Goal: Task Accomplishment & Management: Complete application form

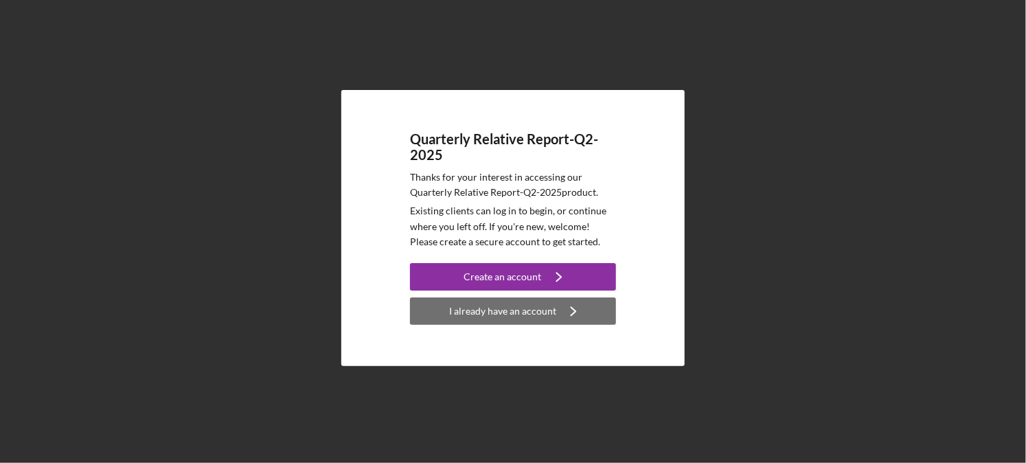
click at [521, 308] on div "I already have an account" at bounding box center [502, 310] width 107 height 27
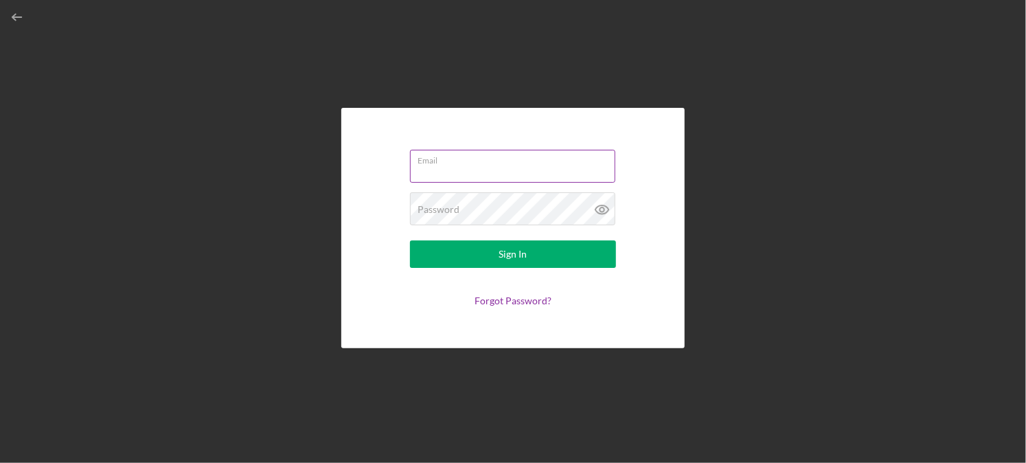
type input "[PERSON_NAME][EMAIL_ADDRESS][DOMAIN_NAME]"
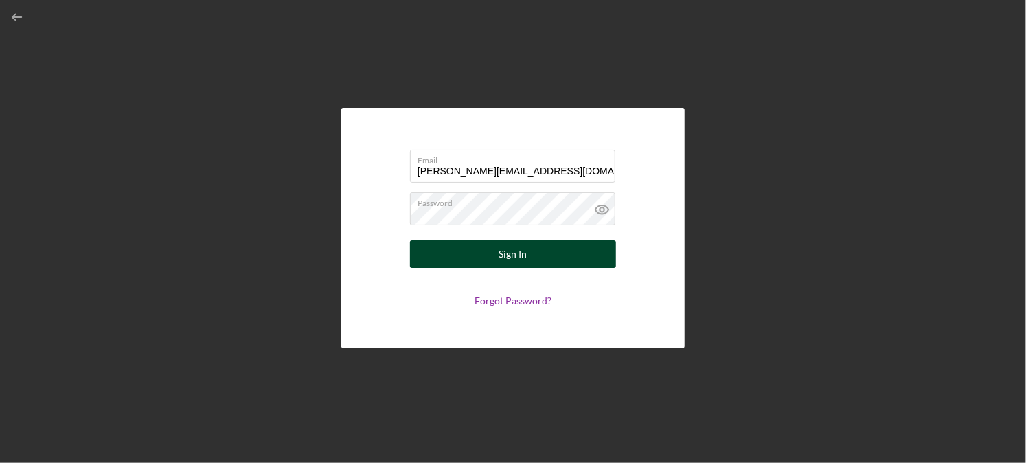
click at [541, 264] on button "Sign In" at bounding box center [513, 253] width 206 height 27
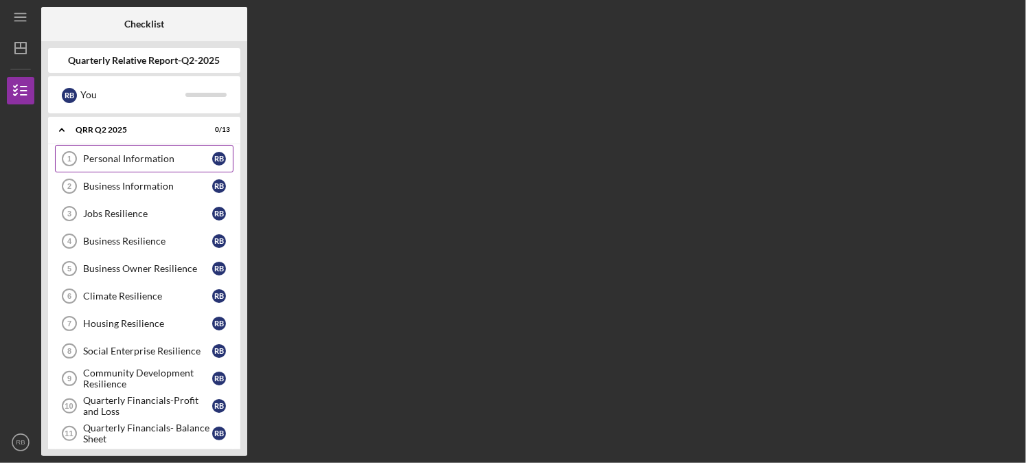
click at [150, 153] on div "Personal Information" at bounding box center [147, 158] width 129 height 11
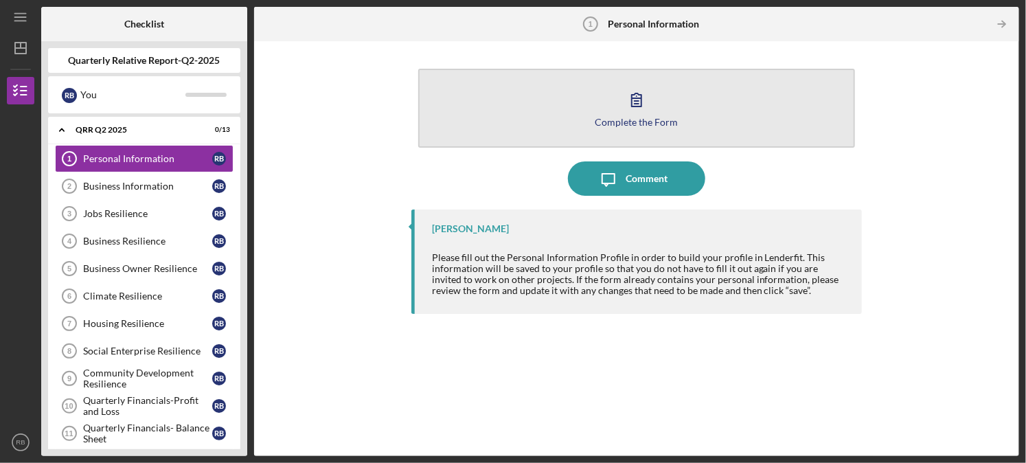
click at [640, 117] on div "Complete the Form" at bounding box center [636, 122] width 83 height 10
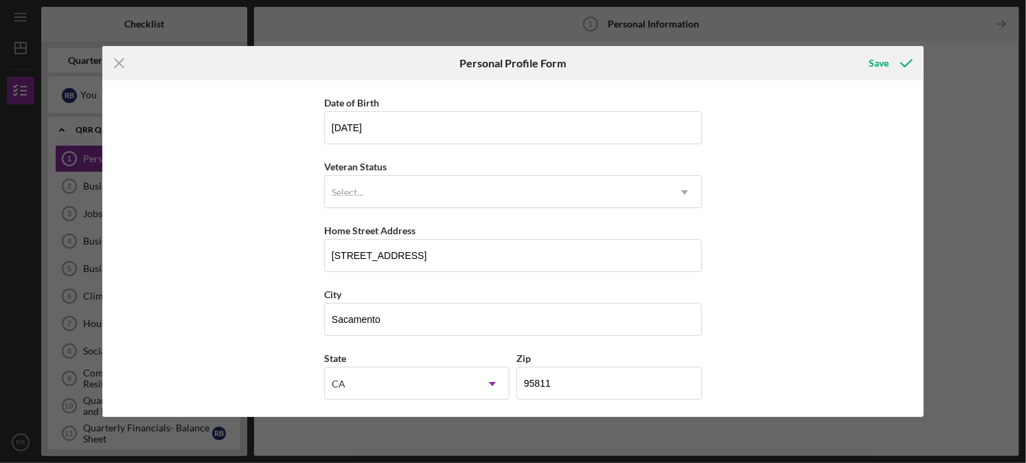
scroll to position [187, 0]
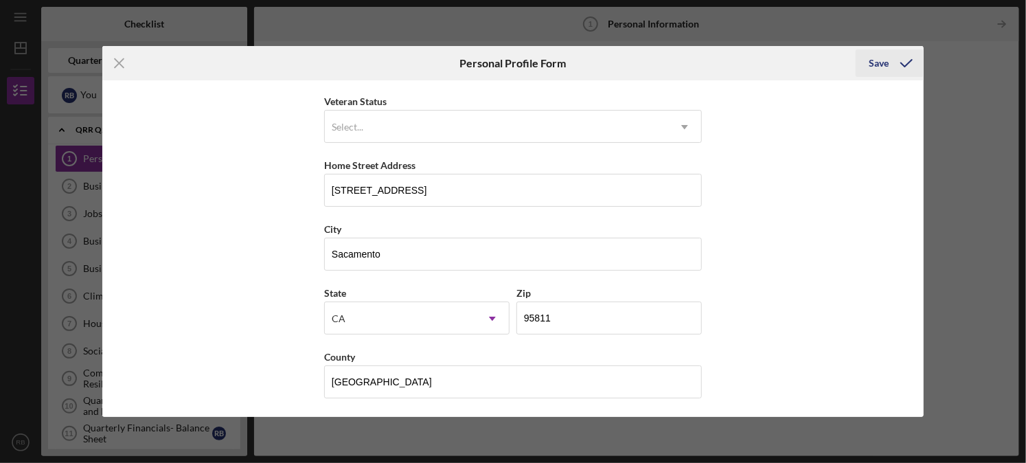
click at [906, 60] on icon "submit" at bounding box center [906, 63] width 34 height 34
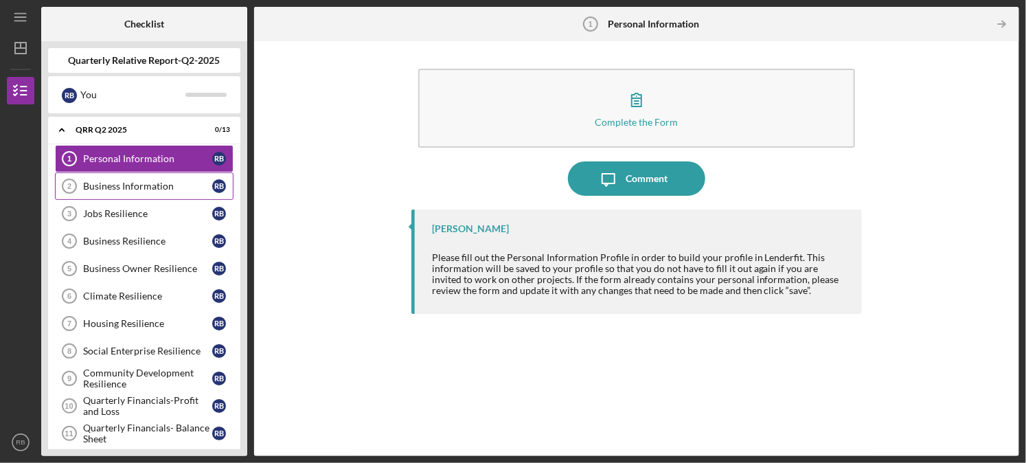
click at [149, 182] on div "Business Information" at bounding box center [147, 186] width 129 height 11
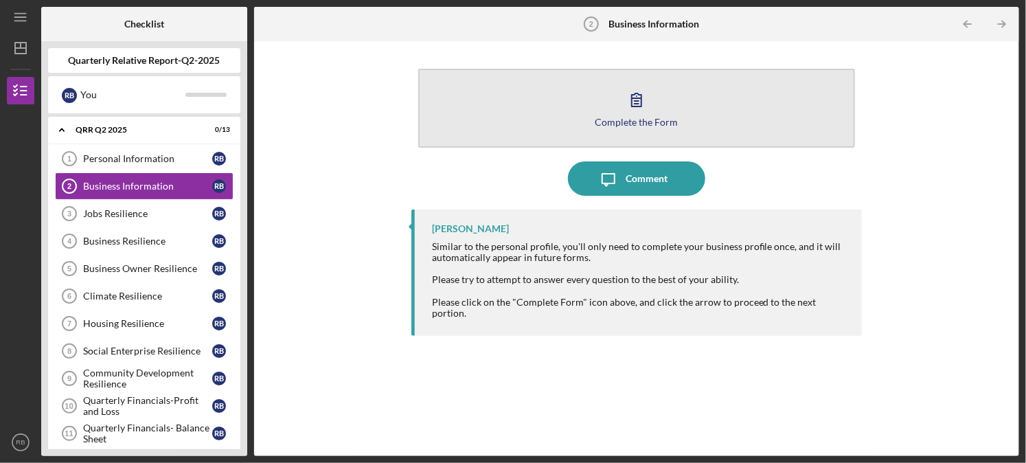
click at [646, 124] on div "Complete the Form" at bounding box center [636, 122] width 83 height 10
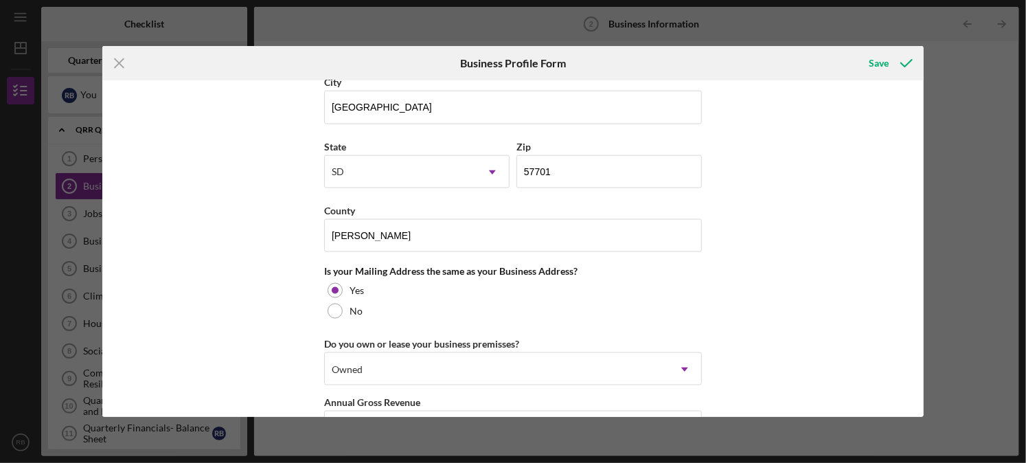
scroll to position [1064, 0]
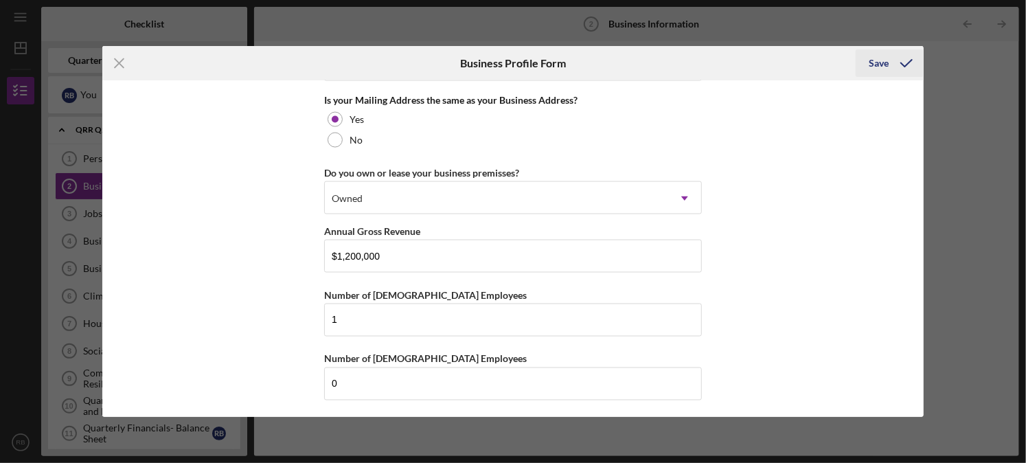
click at [890, 56] on icon "submit" at bounding box center [906, 63] width 34 height 34
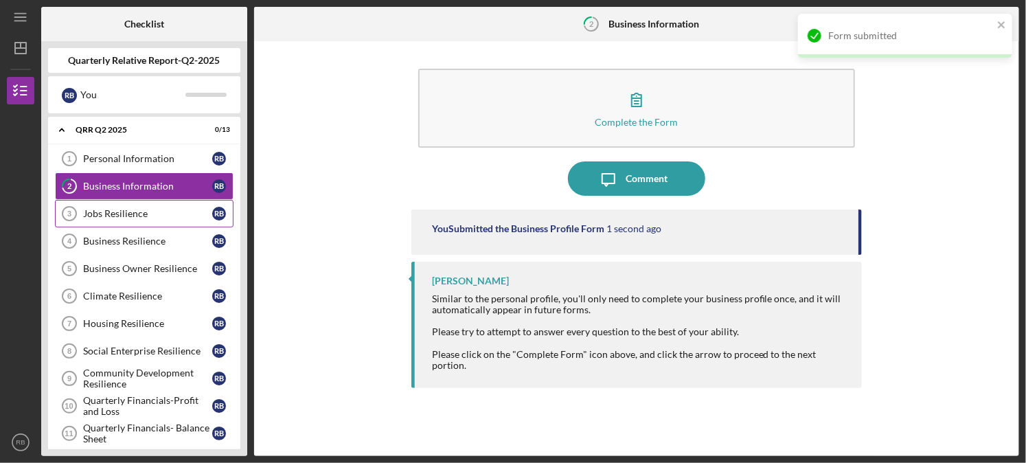
click at [135, 209] on div "Jobs Resilience" at bounding box center [147, 213] width 129 height 11
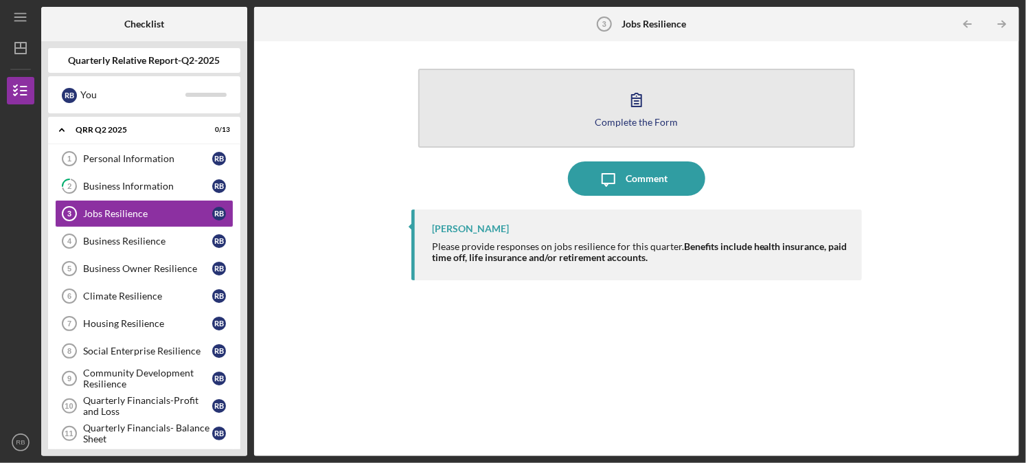
click at [632, 117] on div "Complete the Form" at bounding box center [636, 122] width 83 height 10
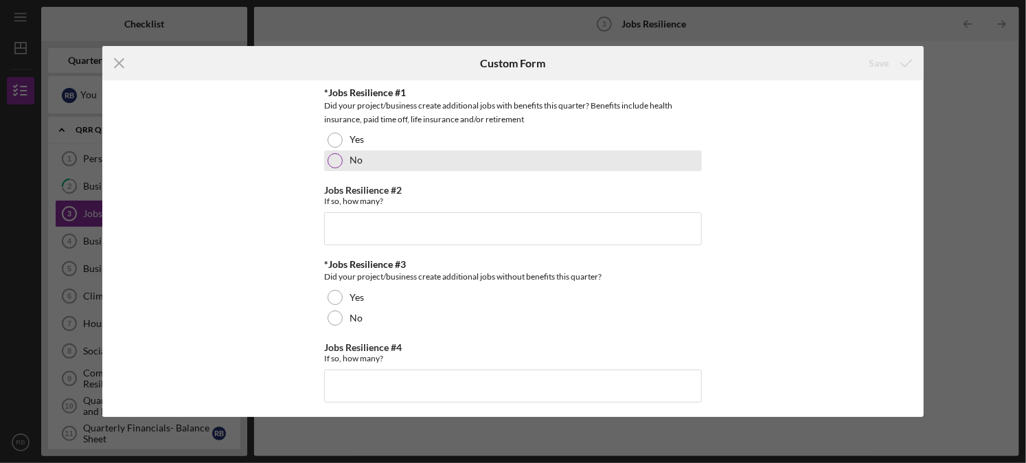
click at [332, 155] on div at bounding box center [335, 160] width 15 height 15
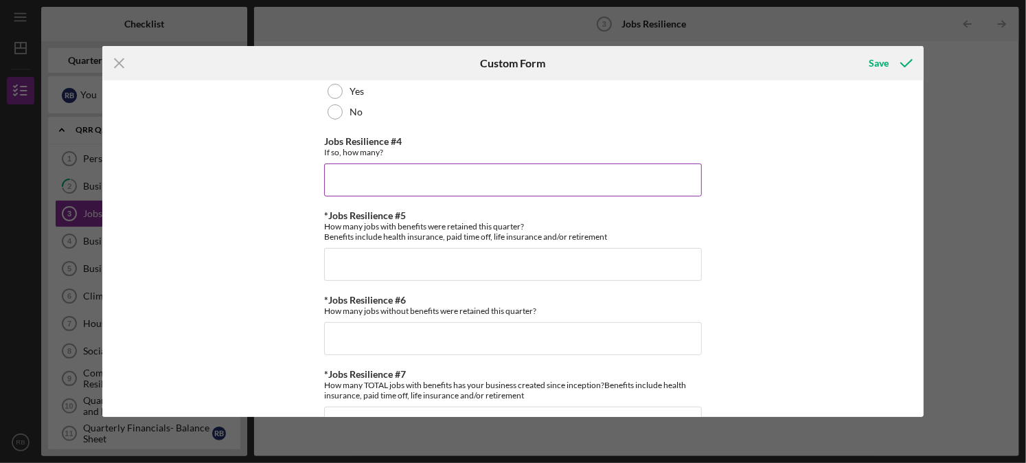
scroll to position [137, 0]
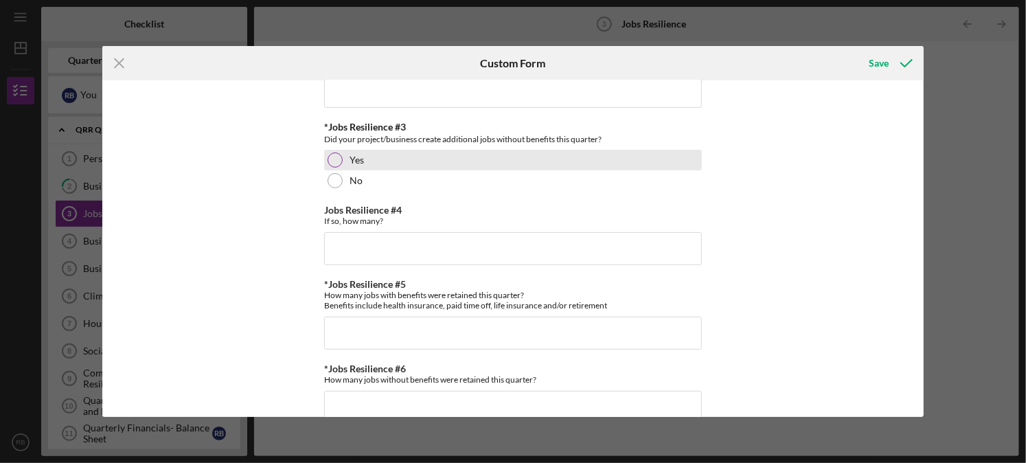
click at [334, 159] on div at bounding box center [335, 159] width 15 height 15
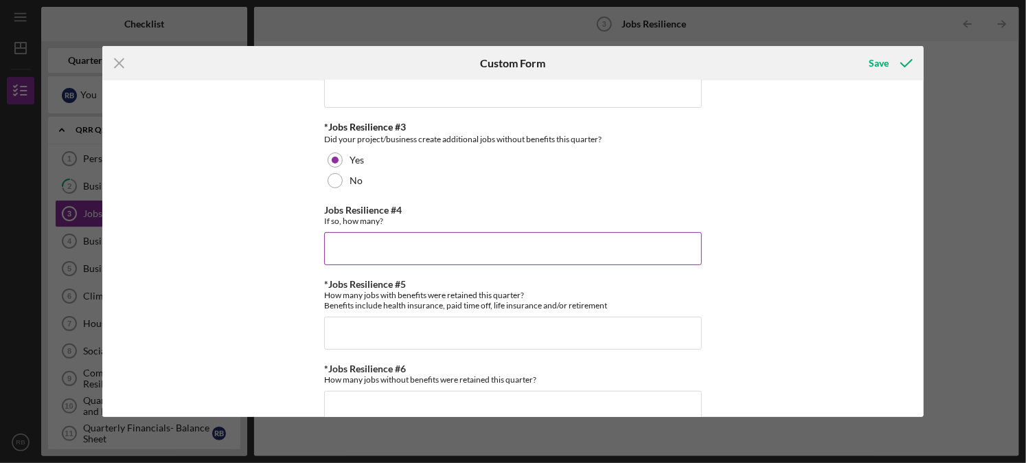
click at [380, 236] on input "Jobs Resilience #4" at bounding box center [513, 248] width 378 height 33
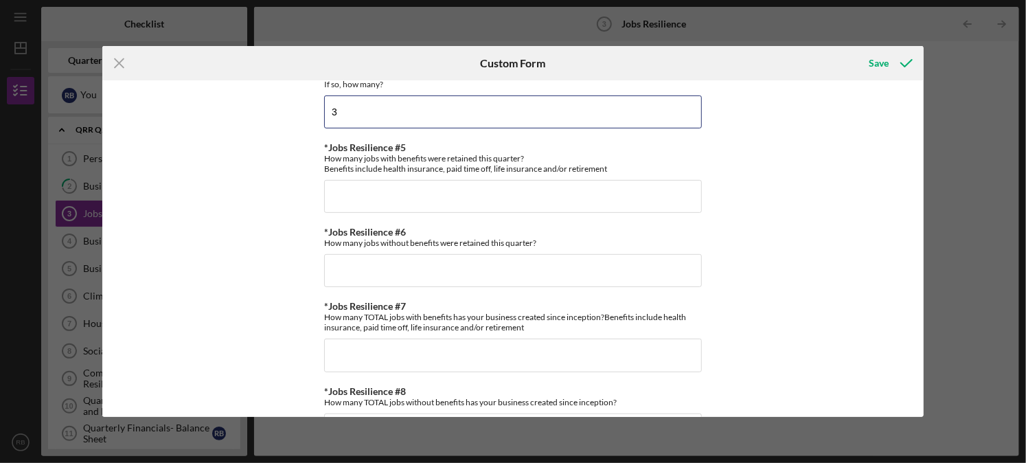
scroll to position [275, 0]
type input "3"
click at [437, 207] on input "*Jobs Resilience #5" at bounding box center [513, 195] width 378 height 33
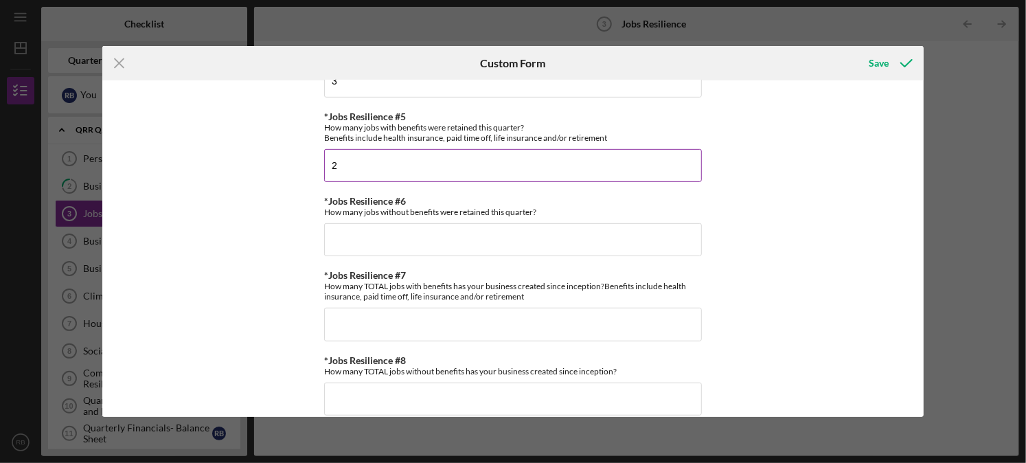
scroll to position [322, 0]
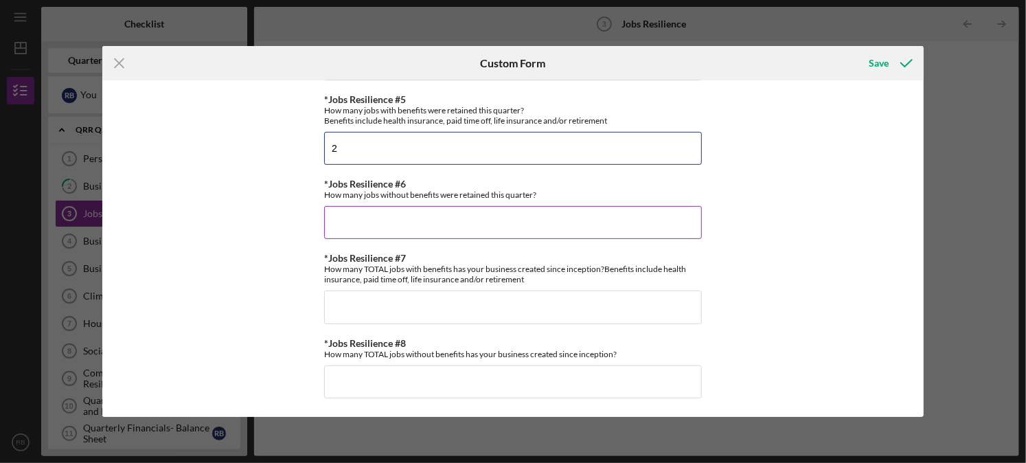
type input "2"
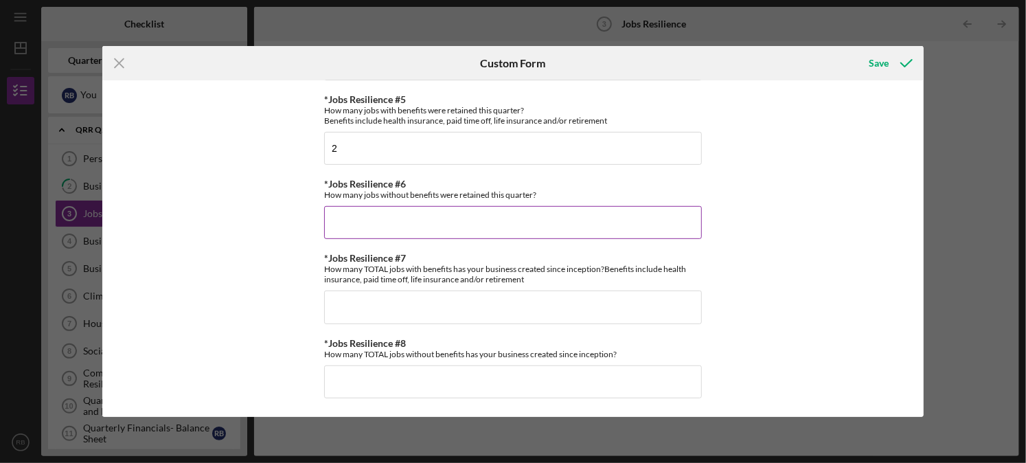
click at [445, 223] on input "*Jobs Resilience #6" at bounding box center [513, 222] width 378 height 33
type input "2"
click at [481, 310] on input "*Jobs Resilience #7" at bounding box center [513, 306] width 378 height 33
type input "5"
click at [504, 372] on input "*Jobs Resilience #8" at bounding box center [513, 381] width 378 height 33
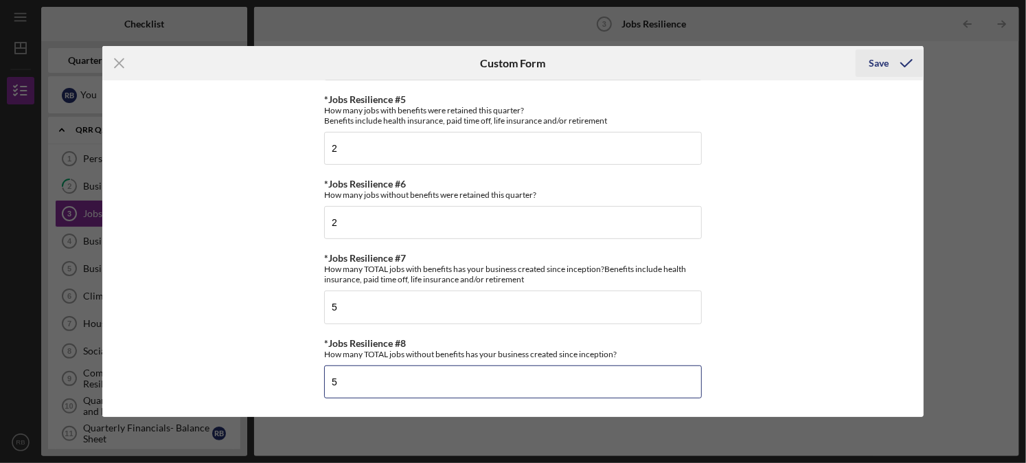
type input "5"
click at [906, 67] on icon "submit" at bounding box center [906, 63] width 34 height 34
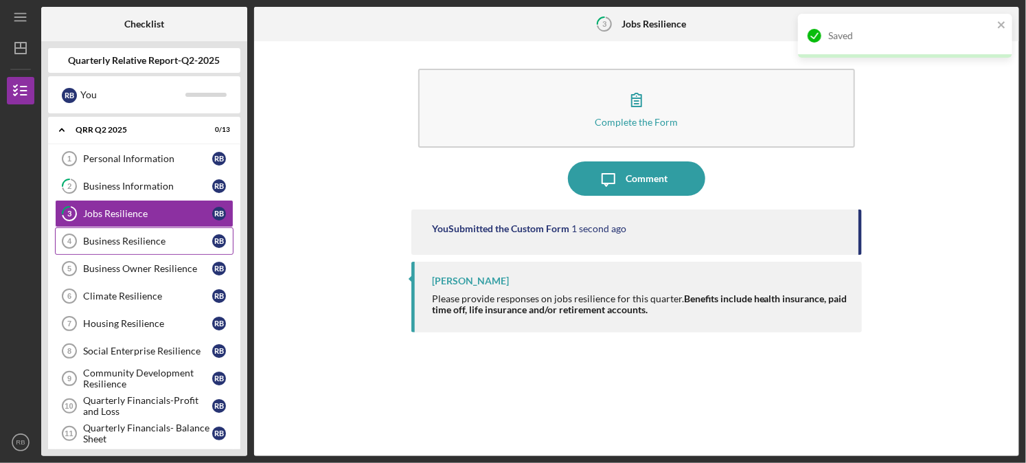
click at [112, 237] on div "Business Resilience" at bounding box center [147, 241] width 129 height 11
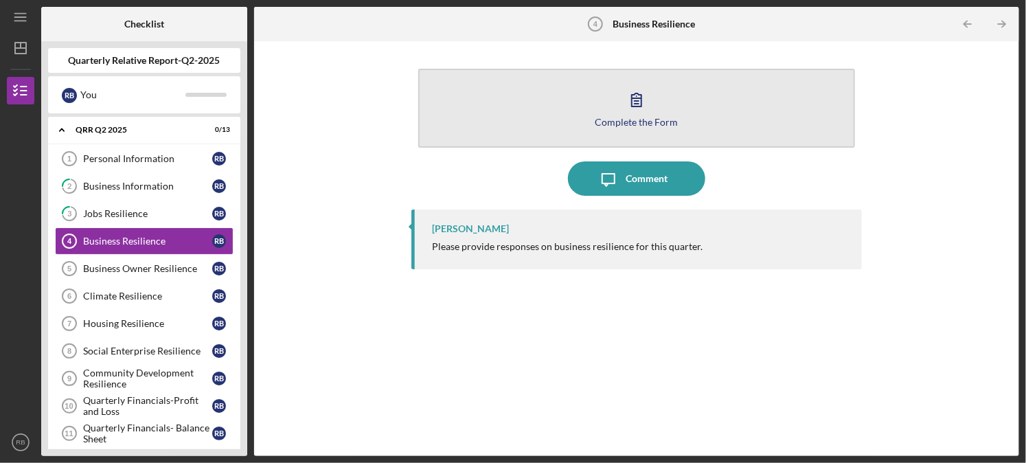
click at [653, 132] on button "Complete the Form Form" at bounding box center [636, 108] width 437 height 79
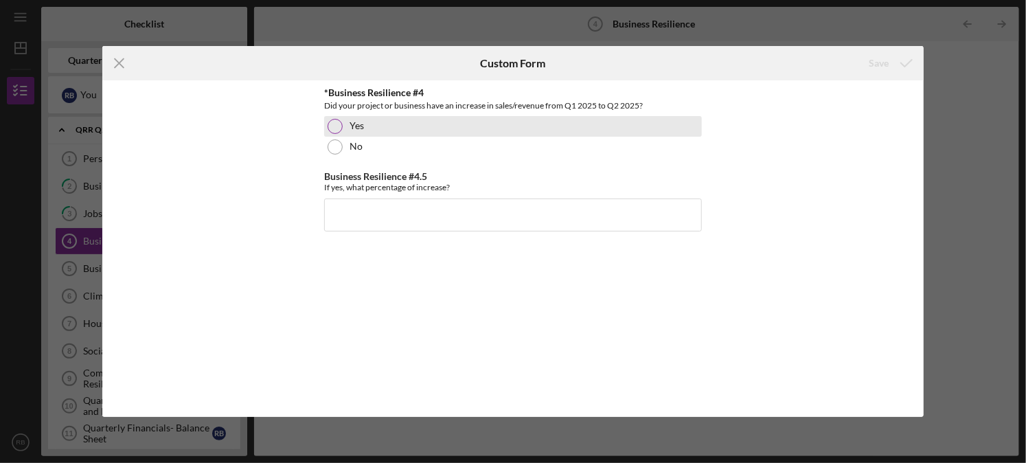
click at [336, 127] on div at bounding box center [335, 126] width 15 height 15
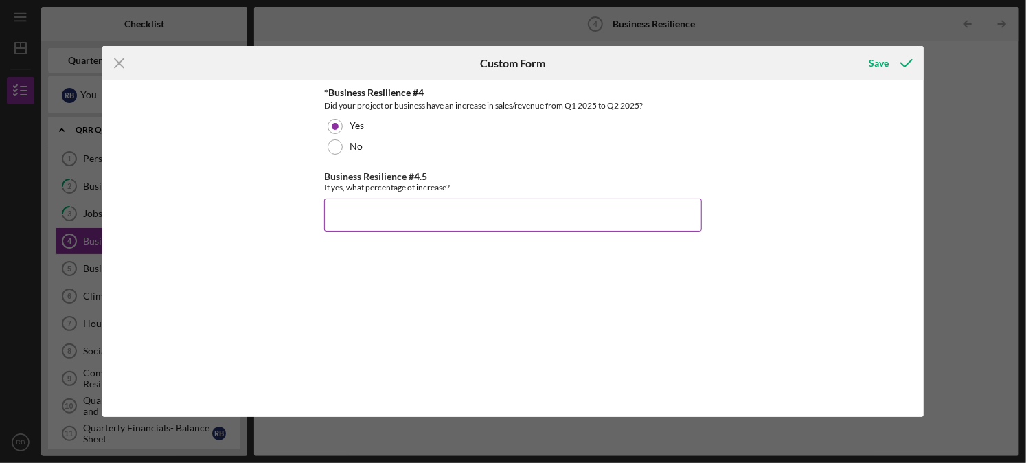
click at [424, 216] on input "Business Resilience #4.5" at bounding box center [513, 214] width 378 height 33
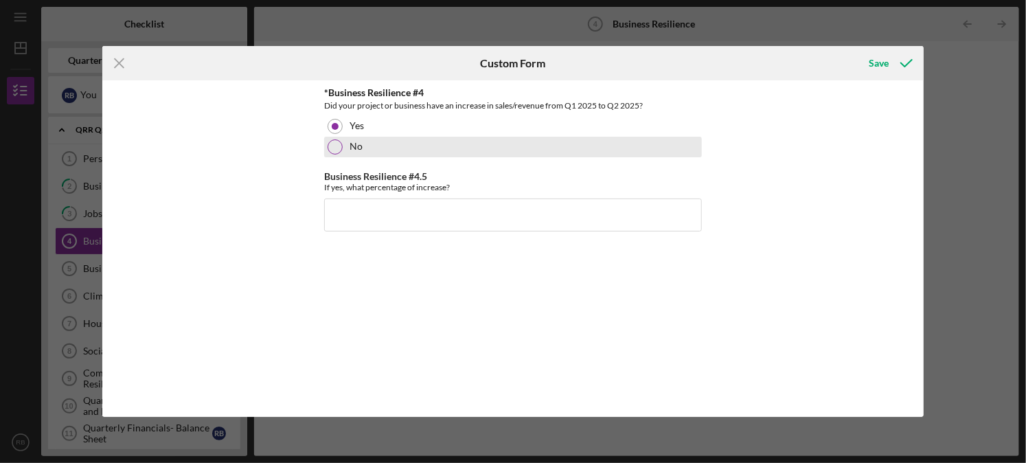
click at [328, 149] on div at bounding box center [335, 146] width 15 height 15
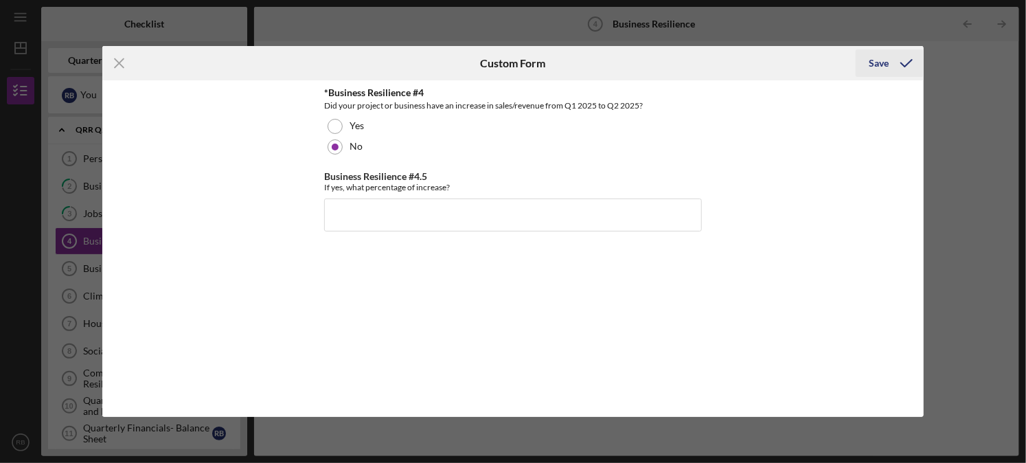
click at [909, 72] on icon "submit" at bounding box center [906, 63] width 34 height 34
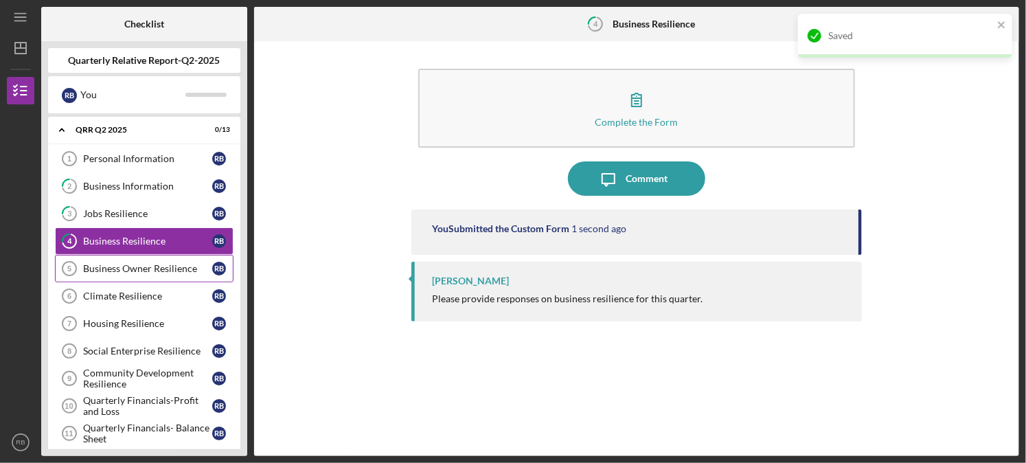
click at [123, 274] on link "Business Owner Resilience 5 Business Owner Resilience R B" at bounding box center [144, 268] width 179 height 27
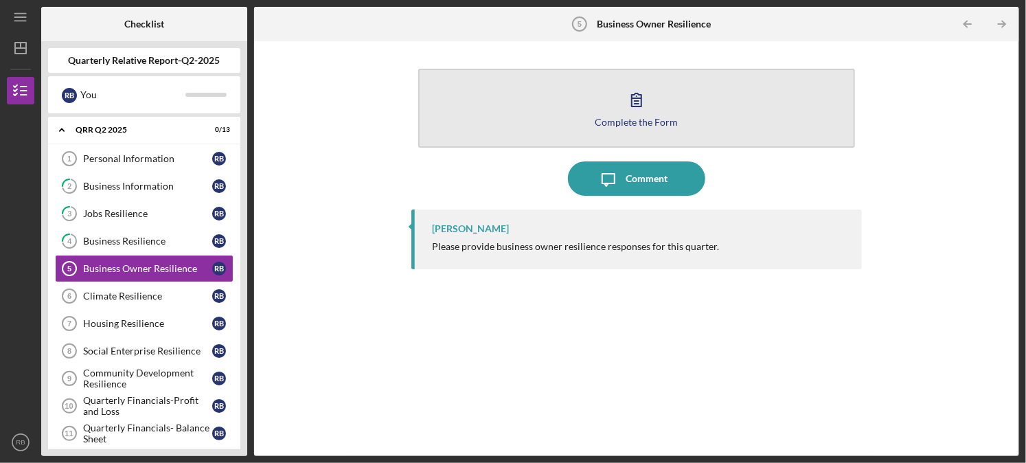
click at [674, 119] on div "Complete the Form" at bounding box center [636, 122] width 83 height 10
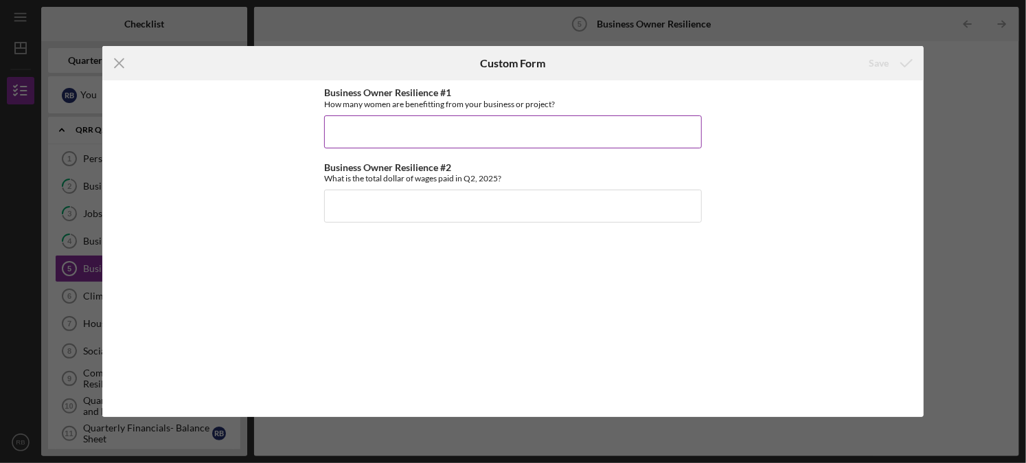
click at [593, 130] on input "Business Owner Resilience #1" at bounding box center [513, 131] width 378 height 33
click at [585, 122] on input "Business Owner Resilience #1" at bounding box center [513, 131] width 378 height 33
type input "1"
type input "20"
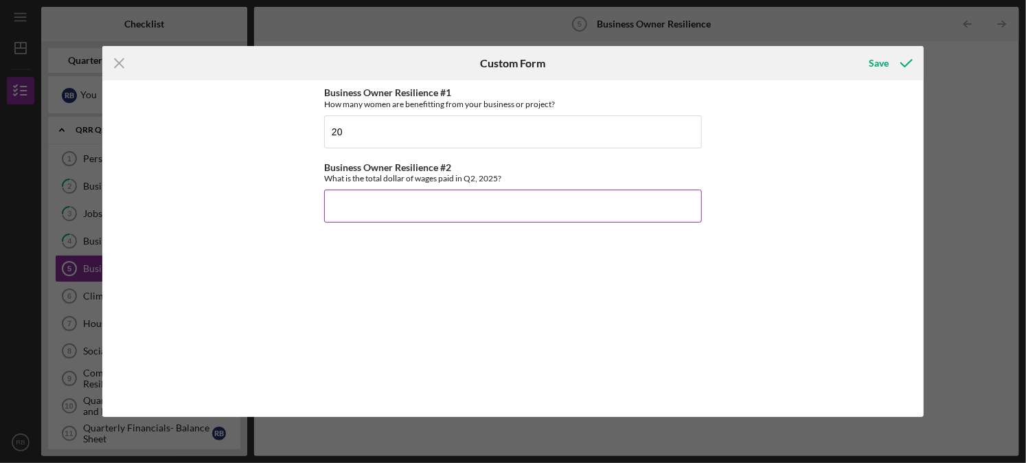
click at [488, 209] on input "Business Owner Resilience #2" at bounding box center [513, 206] width 378 height 33
type input "$4"
type input "$1,500"
click at [884, 66] on div "Save" at bounding box center [879, 62] width 20 height 27
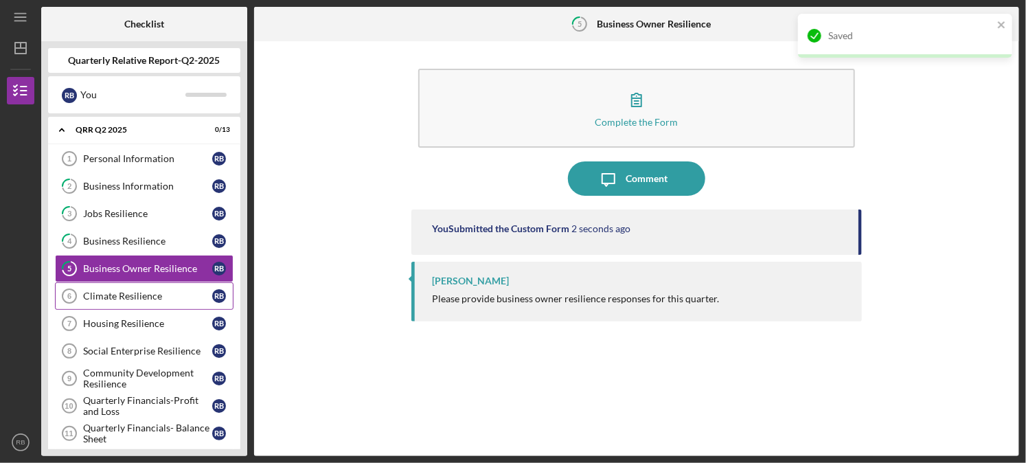
click at [124, 304] on link "Climate Resilience 6 Climate Resilience R B" at bounding box center [144, 295] width 179 height 27
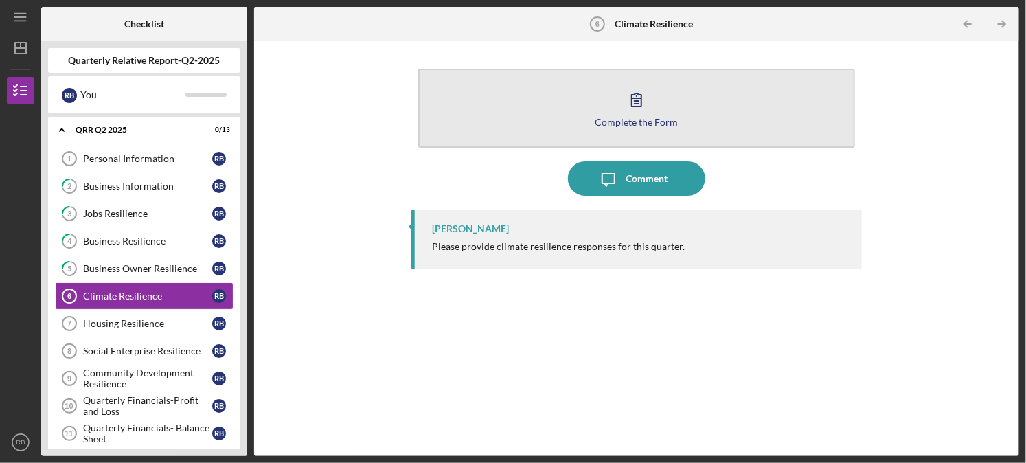
click at [656, 85] on button "Complete the Form Form" at bounding box center [636, 108] width 437 height 79
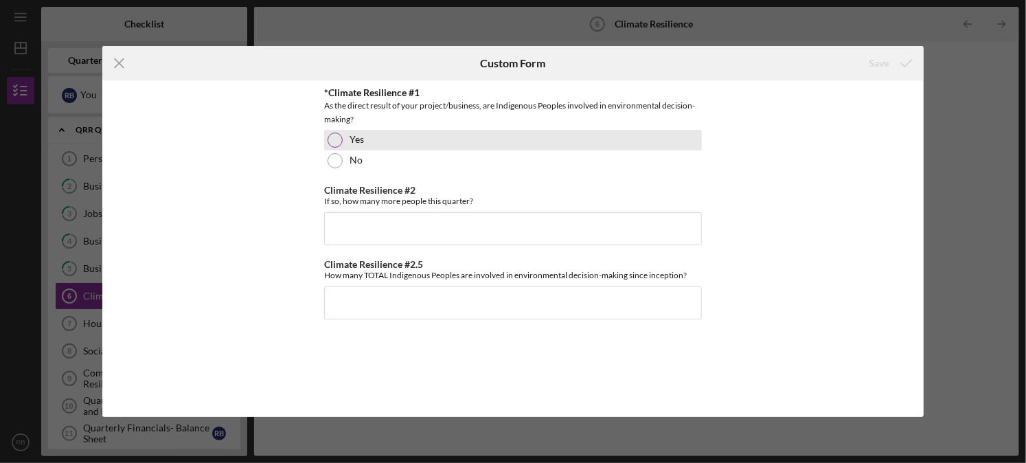
click at [332, 146] on div at bounding box center [335, 140] width 15 height 15
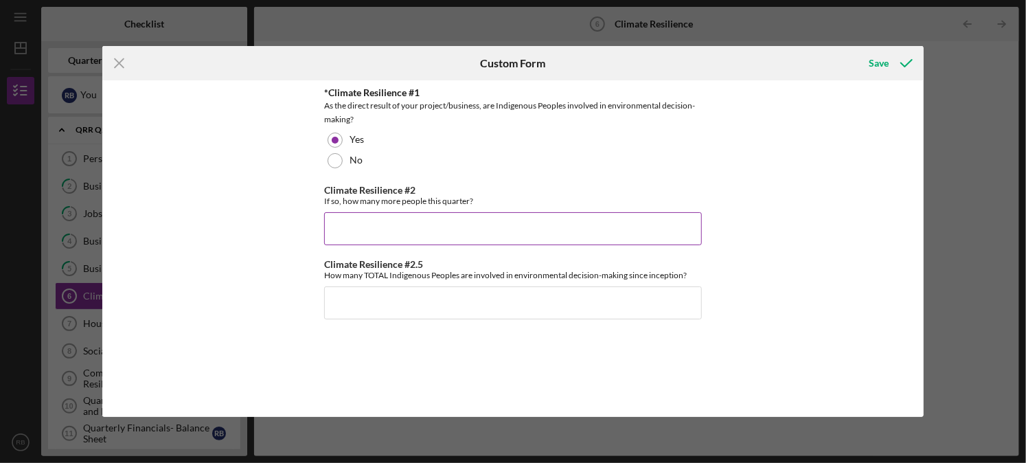
click at [426, 231] on input "Climate Resilience #2" at bounding box center [513, 228] width 378 height 33
type input "2"
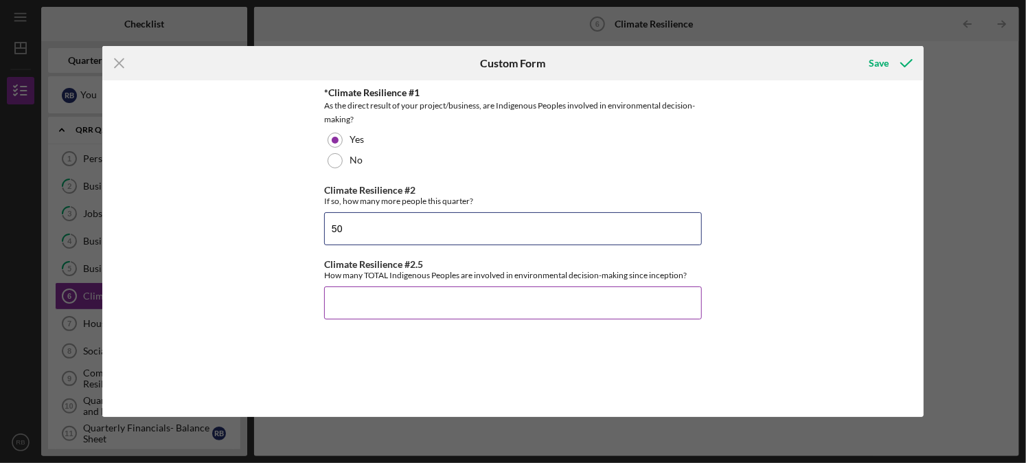
type input "50"
click at [461, 313] on input "Climate Resilience #2.5" at bounding box center [513, 302] width 378 height 33
type input "100"
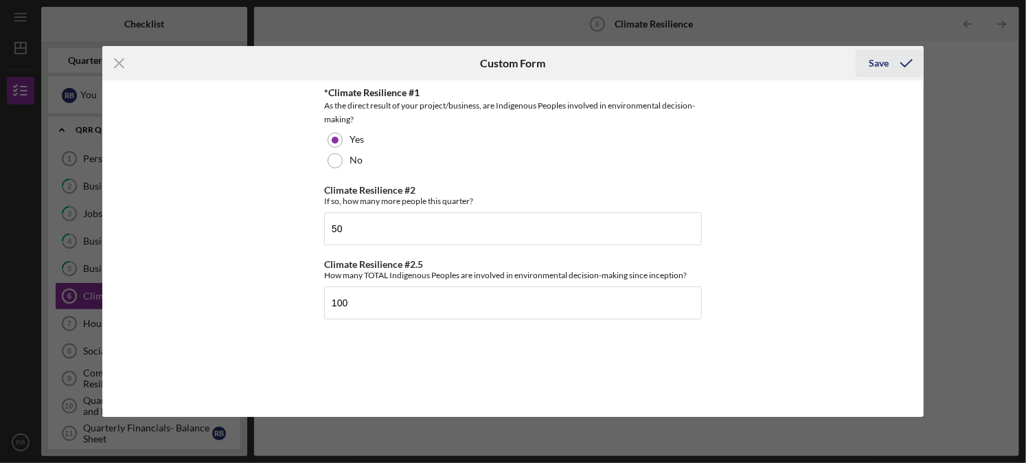
click at [898, 60] on icon "submit" at bounding box center [906, 63] width 34 height 34
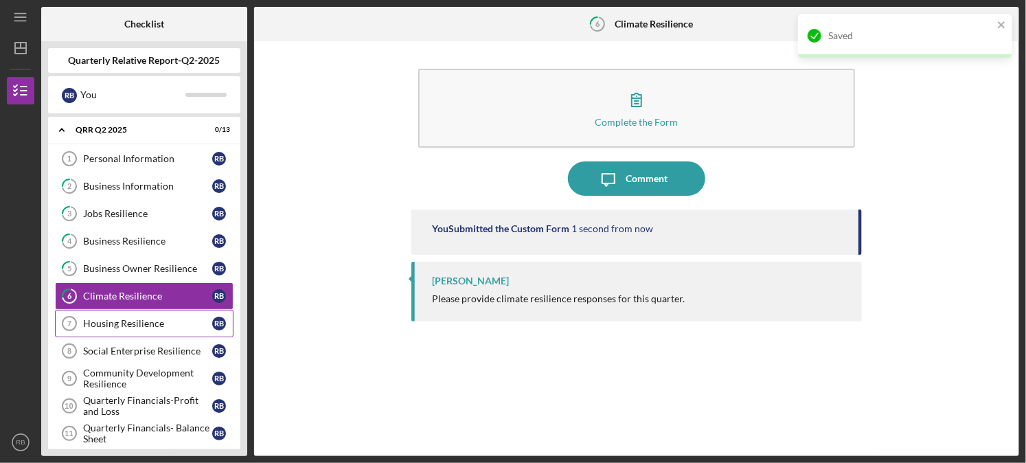
click at [125, 311] on link "Housing Resilience 7 Housing Resilience R B" at bounding box center [144, 323] width 179 height 27
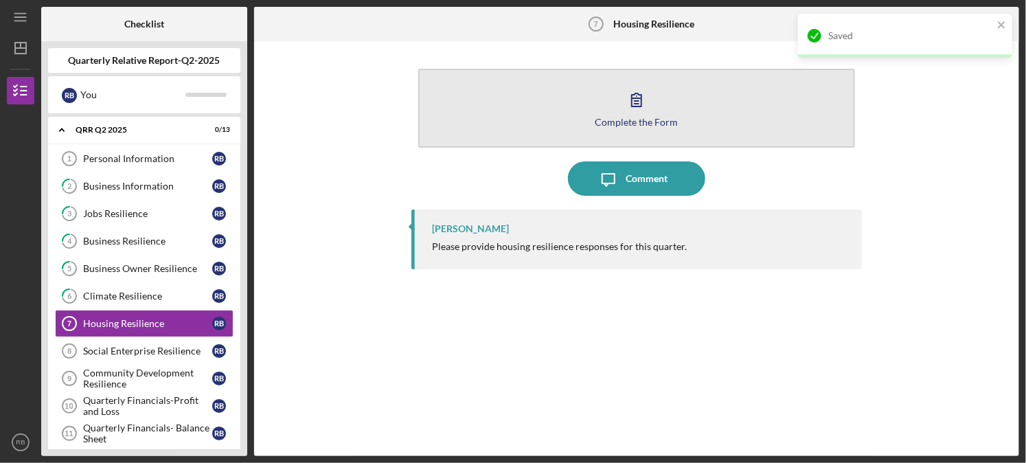
click at [610, 122] on div "Complete the Form" at bounding box center [636, 122] width 83 height 10
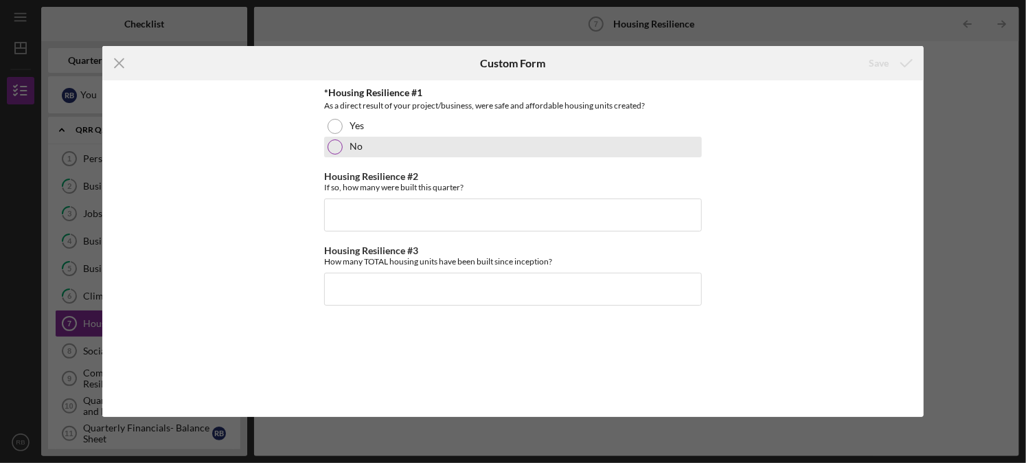
click at [338, 149] on div at bounding box center [335, 146] width 15 height 15
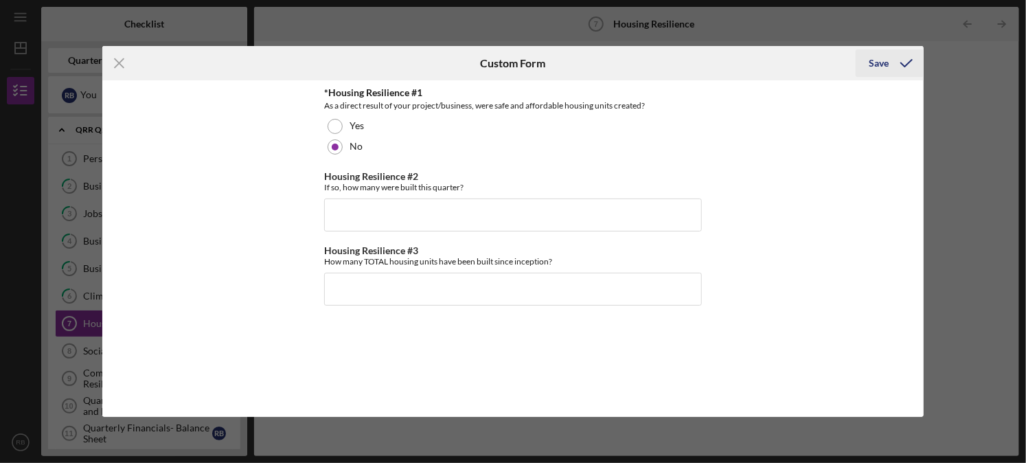
click at [882, 65] on div "Save" at bounding box center [879, 62] width 20 height 27
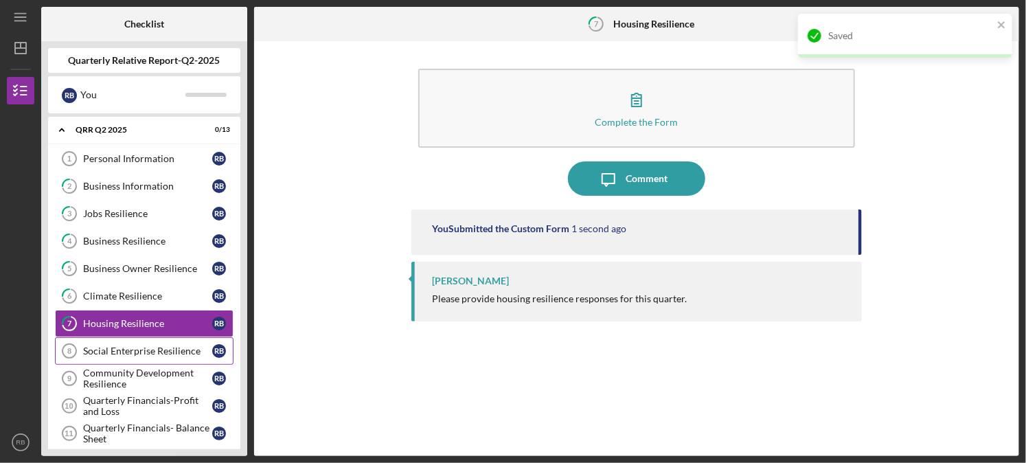
click at [178, 348] on div "Social Enterprise Resilience" at bounding box center [147, 350] width 129 height 11
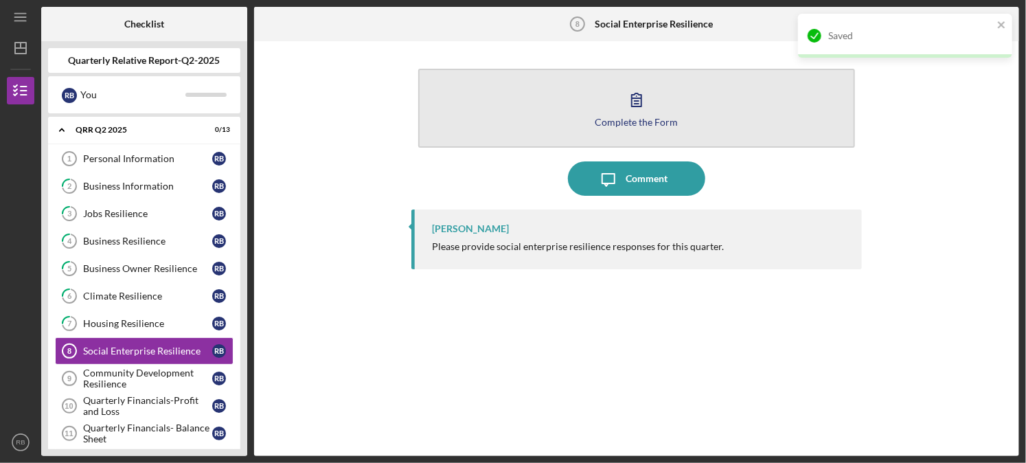
click at [654, 119] on div "Complete the Form" at bounding box center [636, 122] width 83 height 10
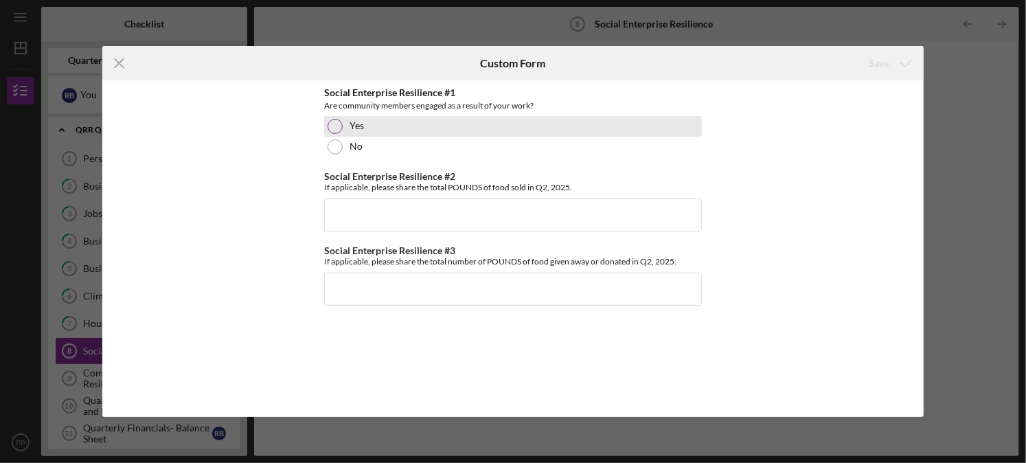
click at [333, 128] on div at bounding box center [335, 126] width 15 height 15
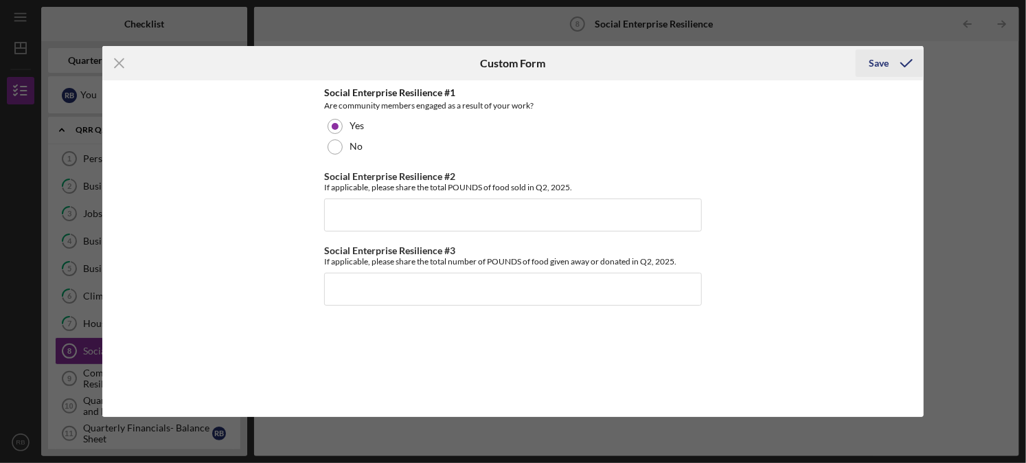
click at [920, 58] on icon "submit" at bounding box center [906, 63] width 34 height 34
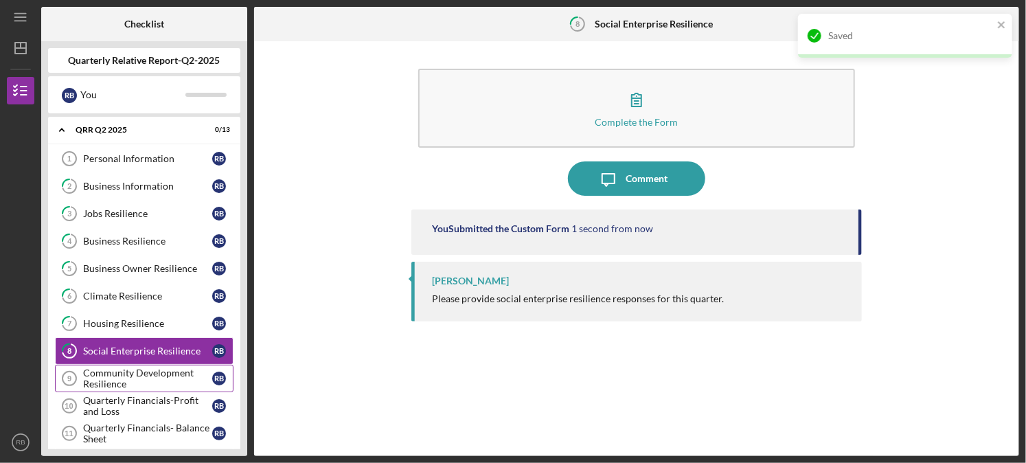
click at [146, 373] on div "Community Development Resilience" at bounding box center [147, 378] width 129 height 22
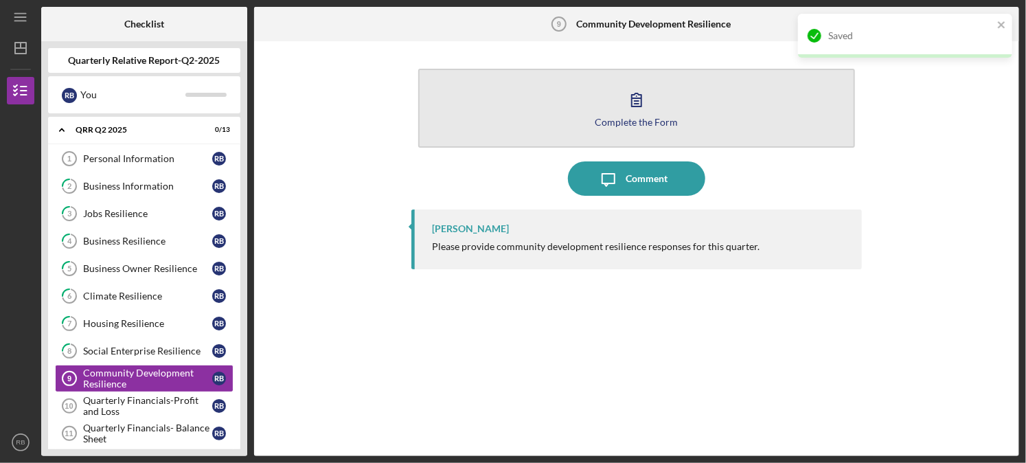
click at [645, 104] on icon "button" at bounding box center [636, 99] width 34 height 34
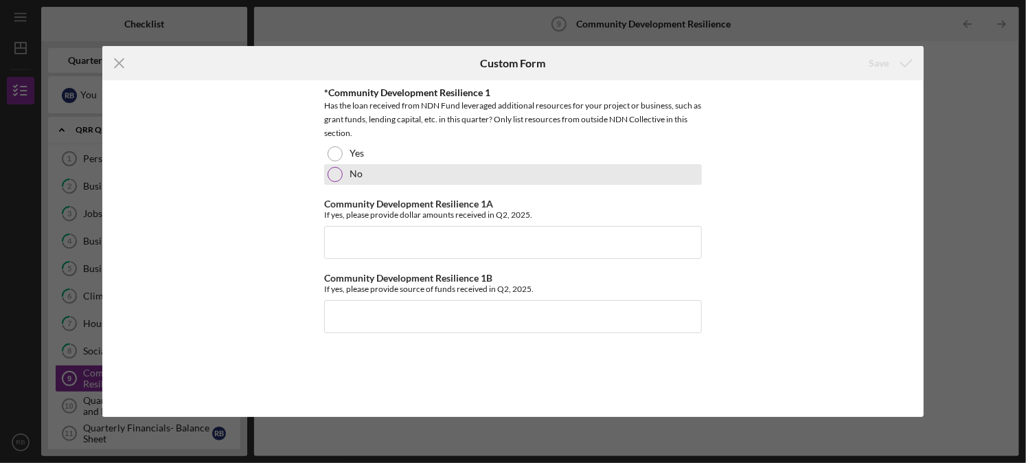
click at [327, 174] on div "No" at bounding box center [513, 174] width 378 height 21
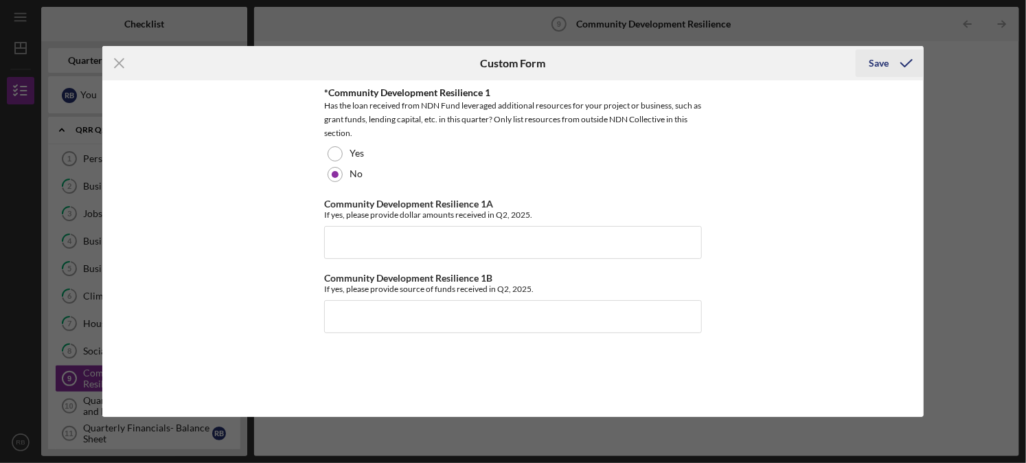
click at [896, 66] on icon "submit" at bounding box center [906, 63] width 34 height 34
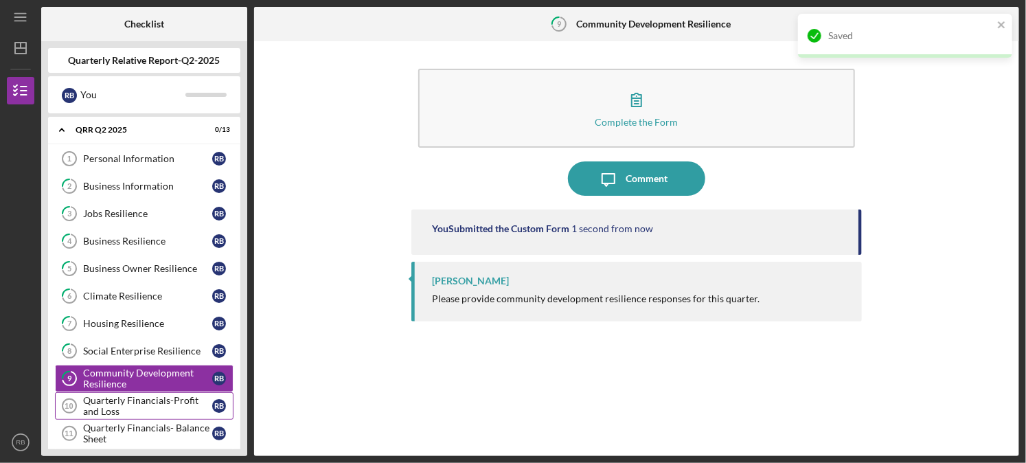
click at [148, 396] on div "Quarterly Financials-Profit and Loss" at bounding box center [147, 406] width 129 height 22
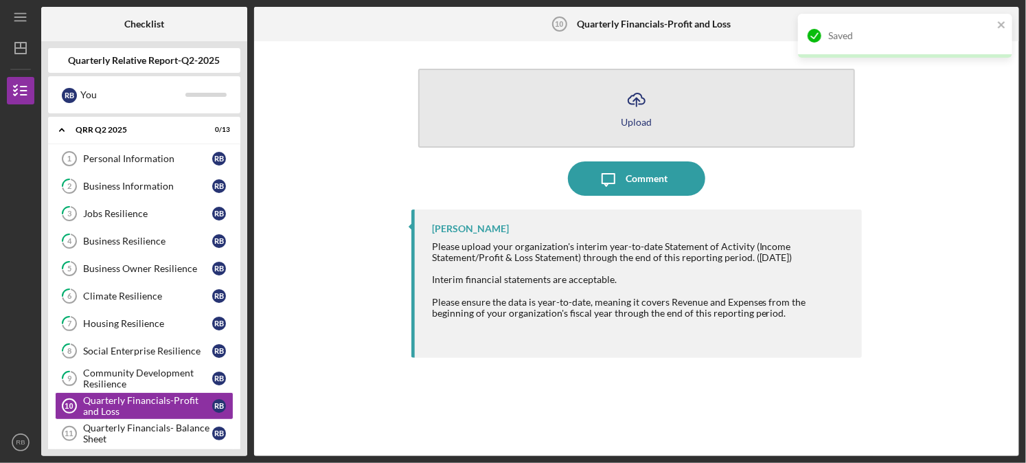
click at [622, 106] on icon "Icon/Upload" at bounding box center [636, 99] width 34 height 34
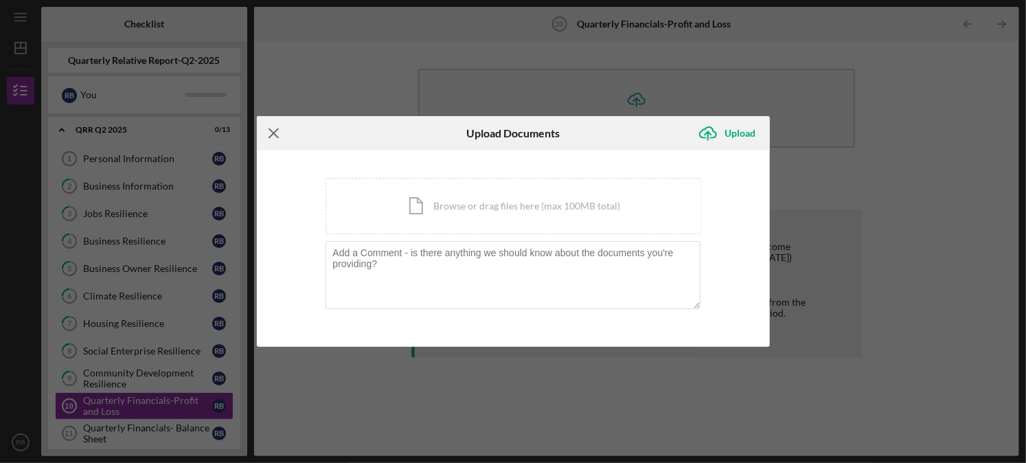
click at [280, 137] on icon "Icon/Menu Close" at bounding box center [274, 133] width 34 height 34
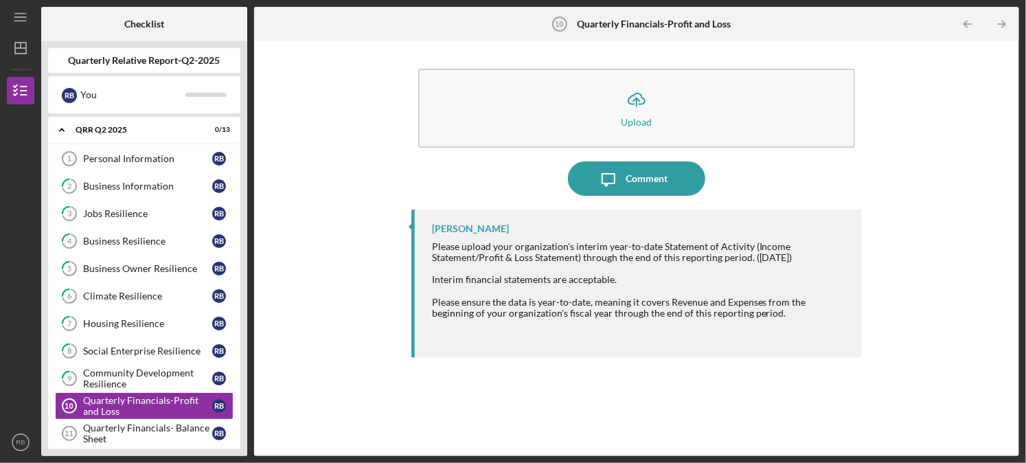
scroll to position [63, 0]
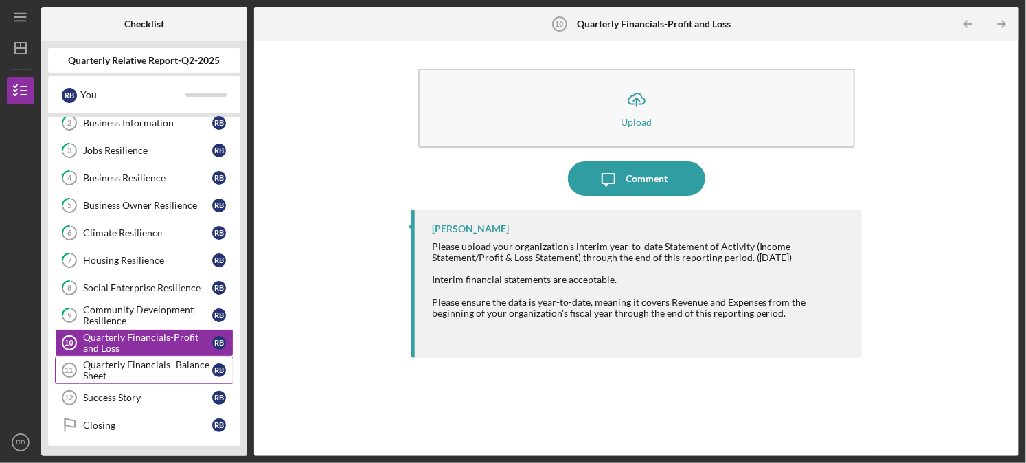
click at [137, 362] on div "Quarterly Financials- Balance Sheet" at bounding box center [147, 370] width 129 height 22
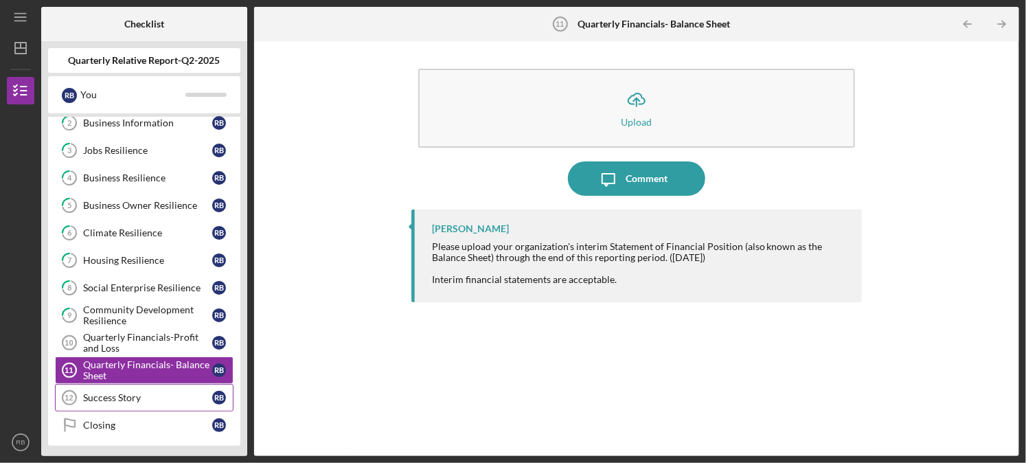
click at [149, 399] on div "Success Story" at bounding box center [147, 397] width 129 height 11
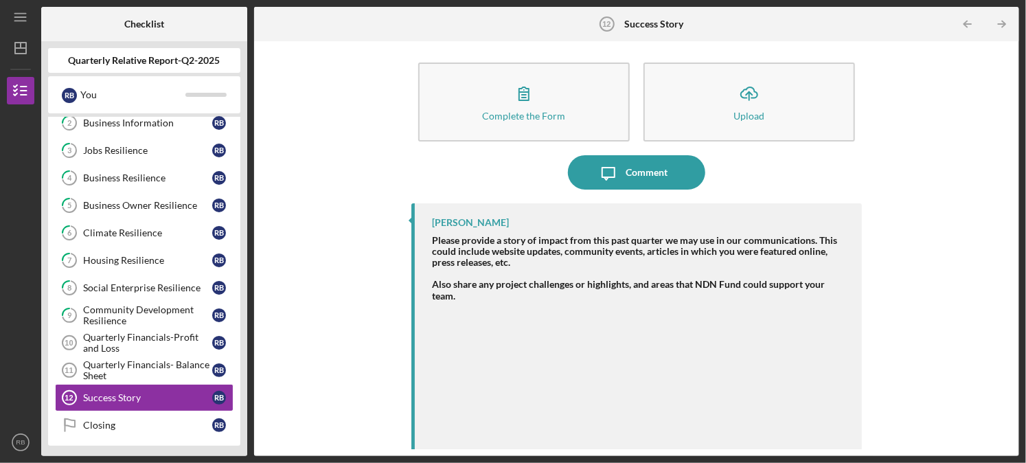
scroll to position [8, 0]
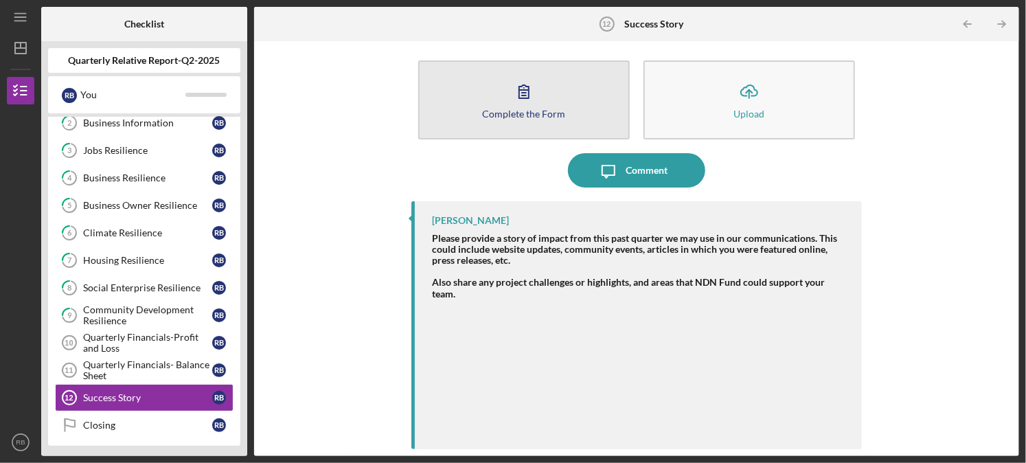
click at [542, 110] on div "Complete the Form" at bounding box center [523, 114] width 83 height 10
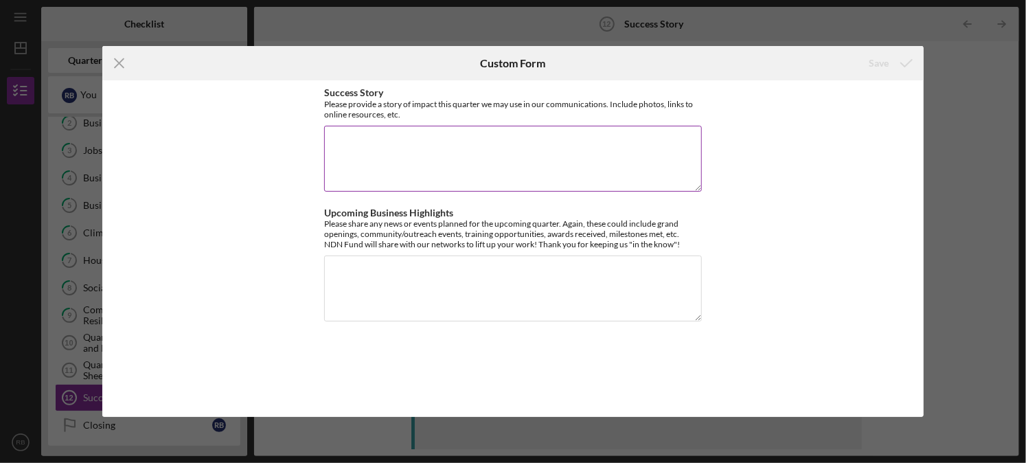
click at [619, 171] on textarea "Success Story" at bounding box center [513, 159] width 378 height 66
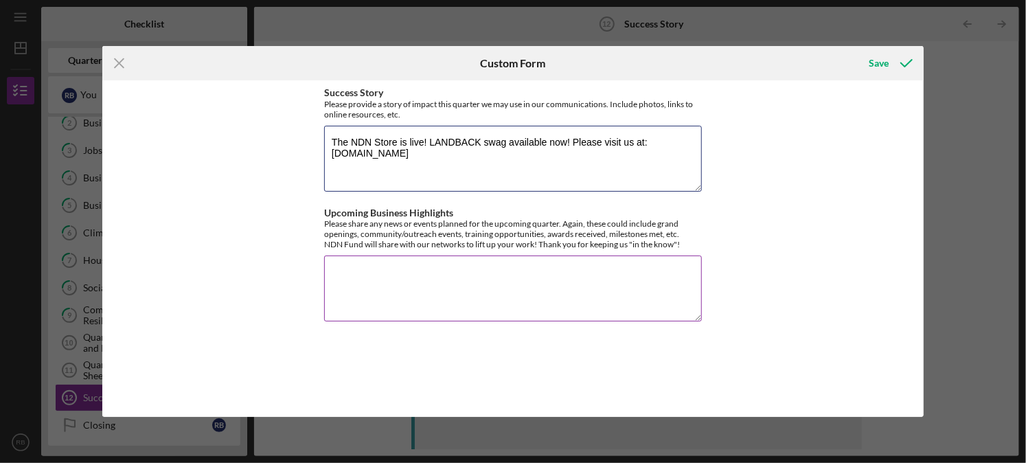
type textarea "The NDN Store is live! LANDBACK swag available now! Please visit us at: [DOMAIN…"
click at [608, 271] on textarea "Upcoming Business Highlights" at bounding box center [513, 288] width 378 height 66
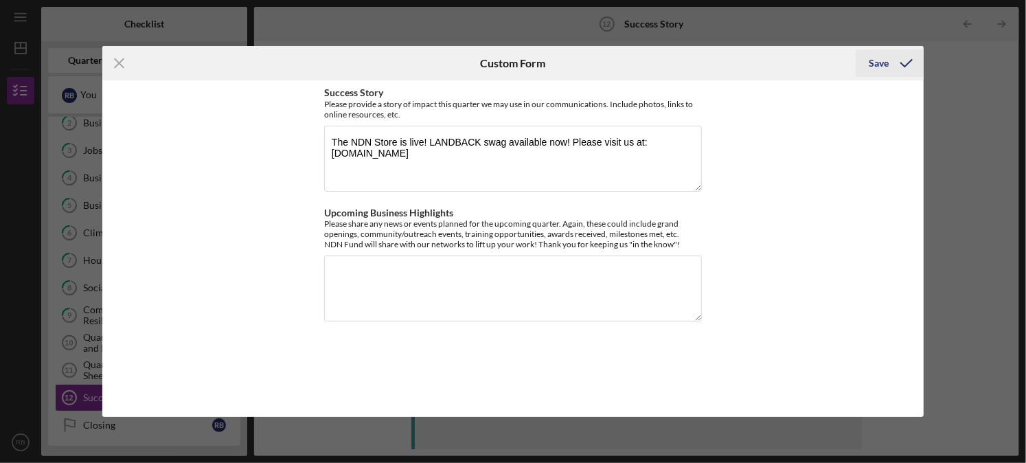
click at [888, 60] on div "Save" at bounding box center [879, 62] width 20 height 27
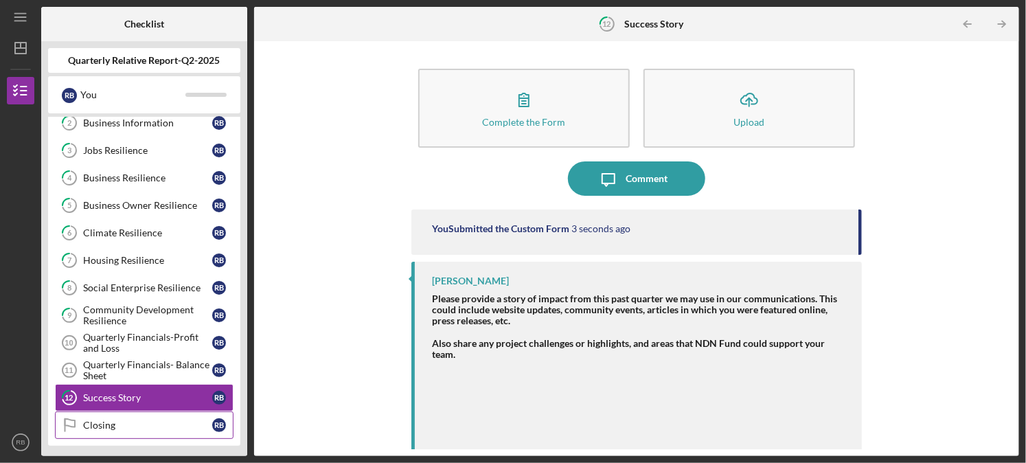
click at [172, 420] on div "Closing" at bounding box center [147, 425] width 129 height 11
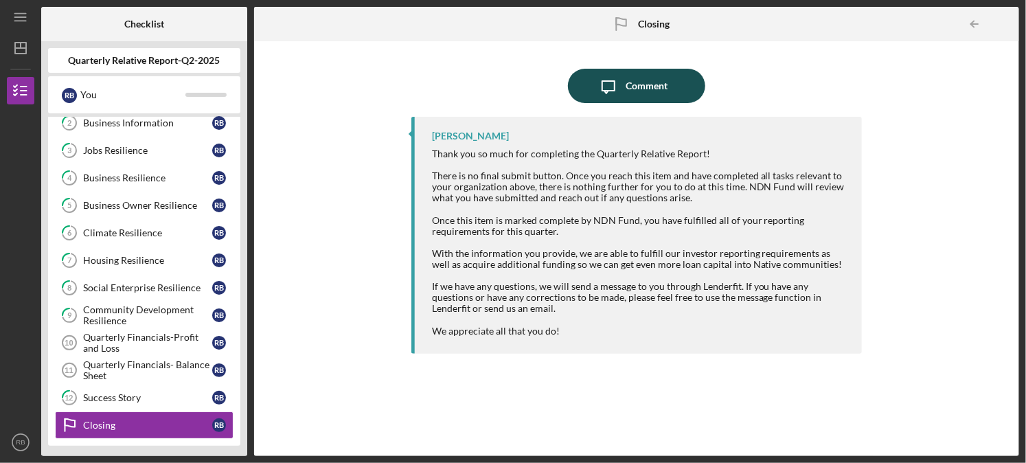
click at [650, 84] on div "Comment" at bounding box center [647, 86] width 42 height 34
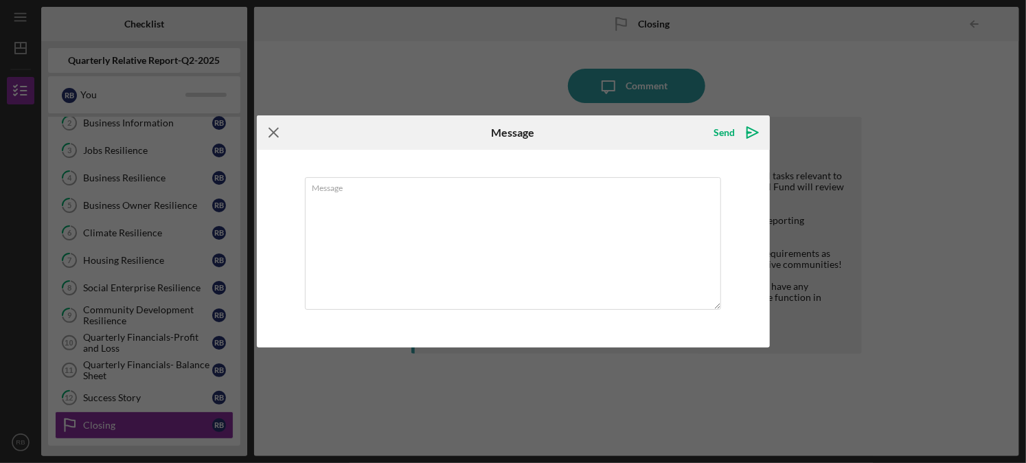
click at [264, 132] on icon "Icon/Menu Close" at bounding box center [274, 132] width 34 height 34
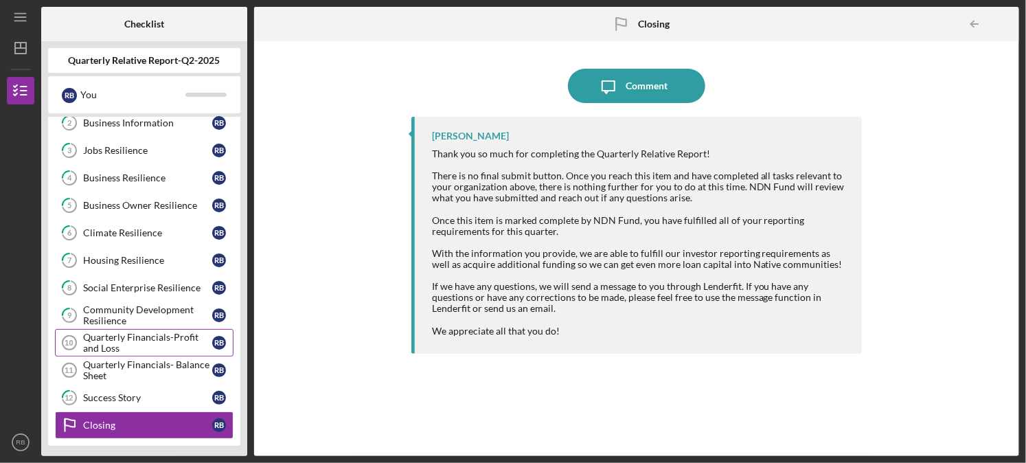
click at [151, 339] on div "Quarterly Financials-Profit and Loss" at bounding box center [147, 343] width 129 height 22
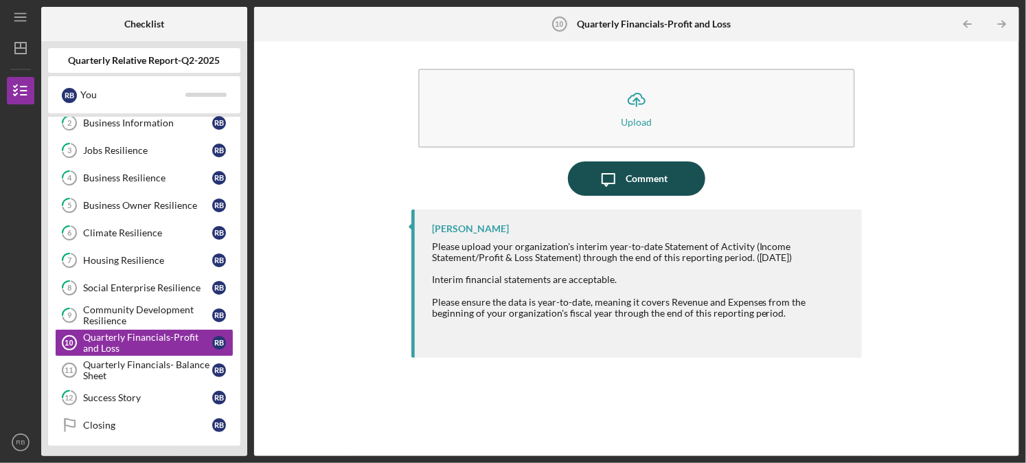
click at [655, 183] on div "Comment" at bounding box center [647, 178] width 42 height 34
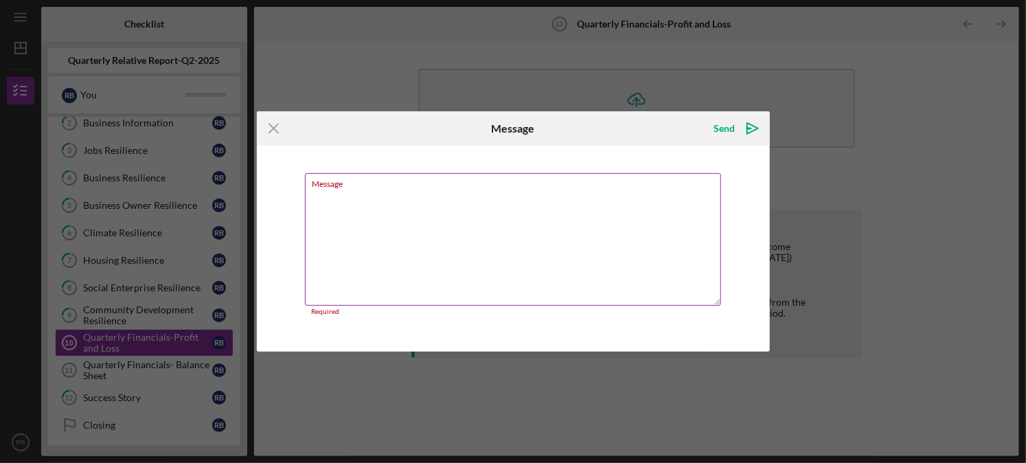
click at [629, 235] on textarea "Message" at bounding box center [513, 239] width 416 height 133
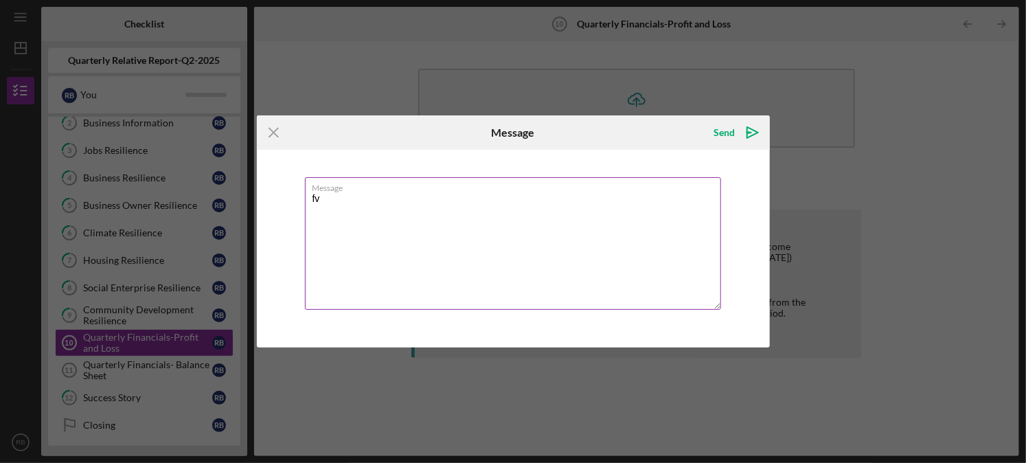
type textarea "f"
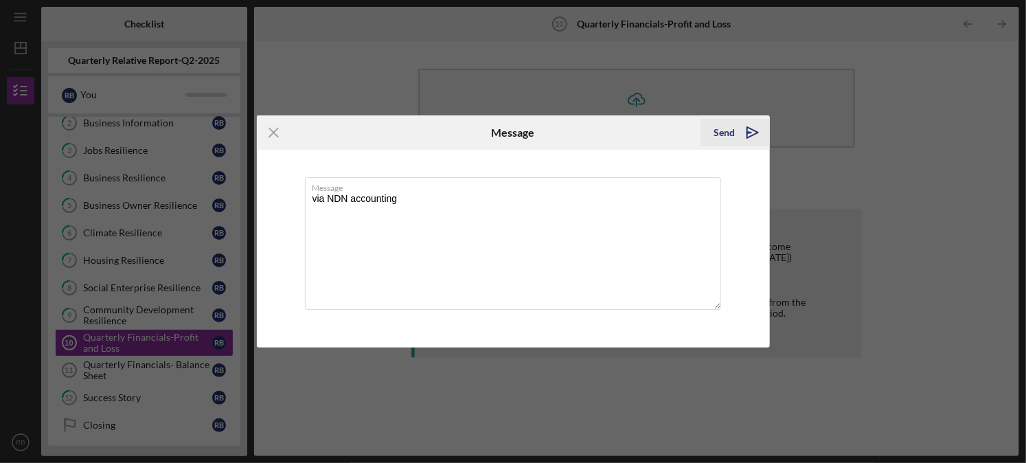
type textarea "via NDN accounting"
click at [757, 126] on icon "Icon/icon-invite-send" at bounding box center [752, 132] width 34 height 34
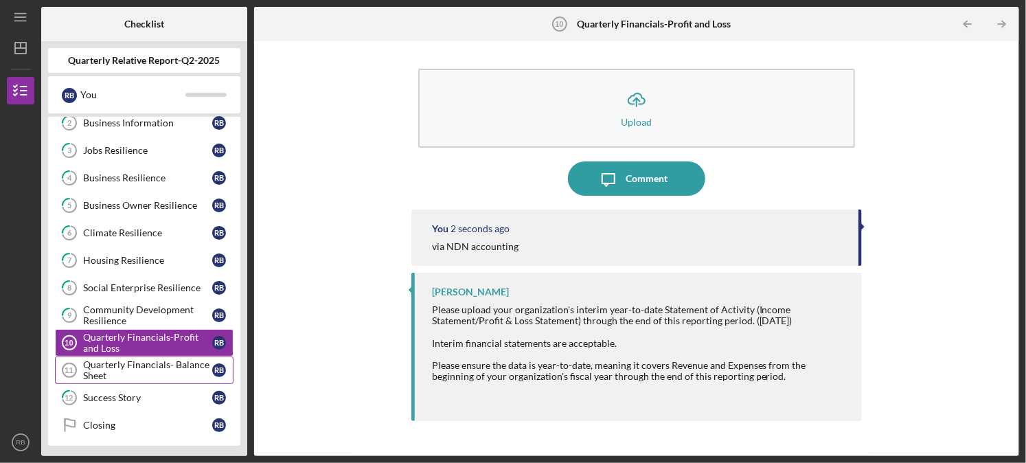
click at [173, 372] on div "Quarterly Financials- Balance Sheet" at bounding box center [147, 370] width 129 height 22
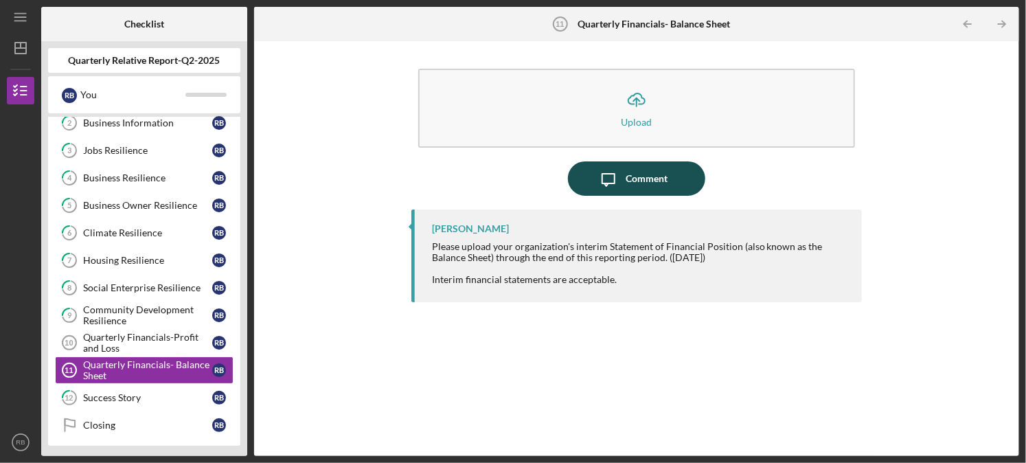
click at [619, 175] on icon "Icon/Message" at bounding box center [608, 178] width 34 height 34
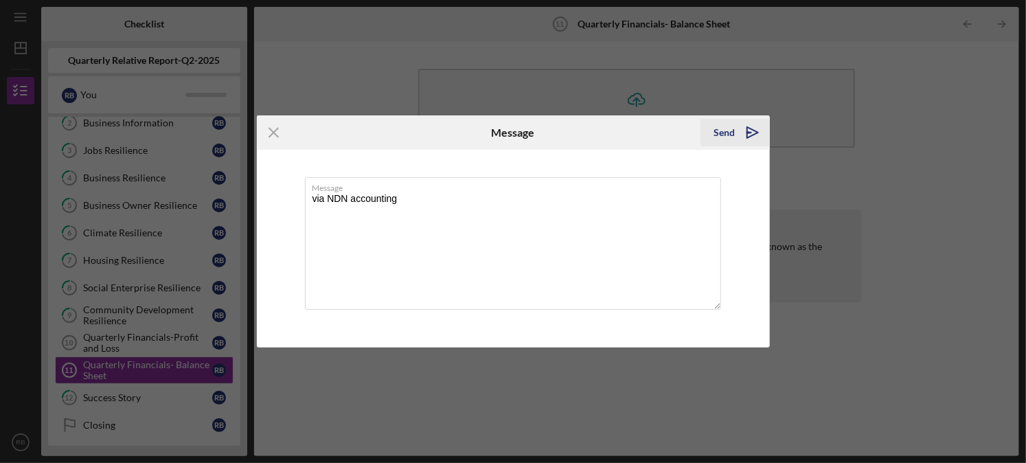
type textarea "via NDN accounting"
click at [760, 134] on icon "Icon/icon-invite-send" at bounding box center [752, 132] width 34 height 34
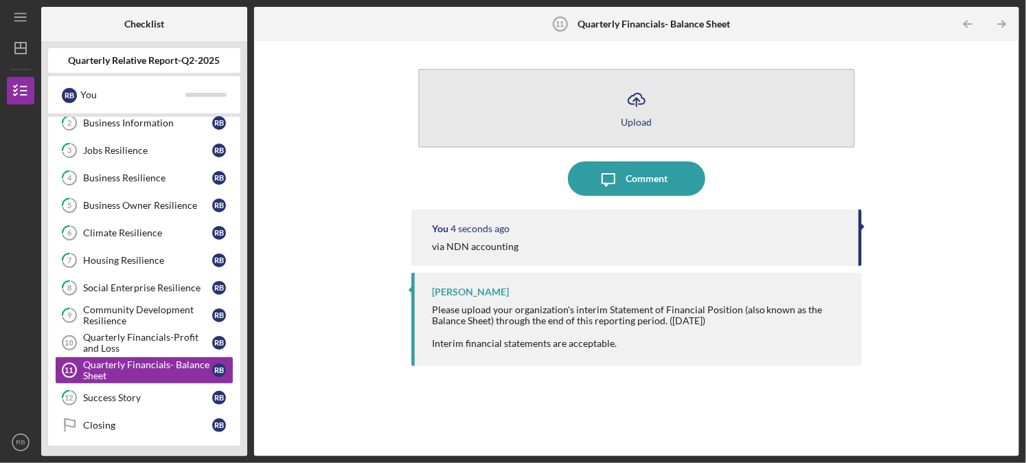
click at [585, 133] on button "Icon/Upload Upload" at bounding box center [636, 108] width 437 height 79
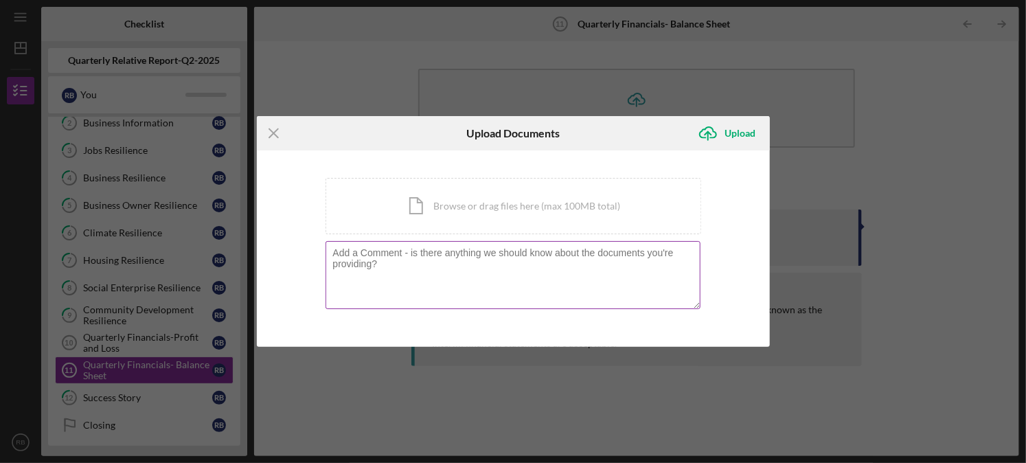
click at [446, 273] on textarea at bounding box center [513, 274] width 375 height 67
click at [272, 134] on icon "Icon/Menu Close" at bounding box center [274, 133] width 34 height 34
